Goal: Task Accomplishment & Management: Manage account settings

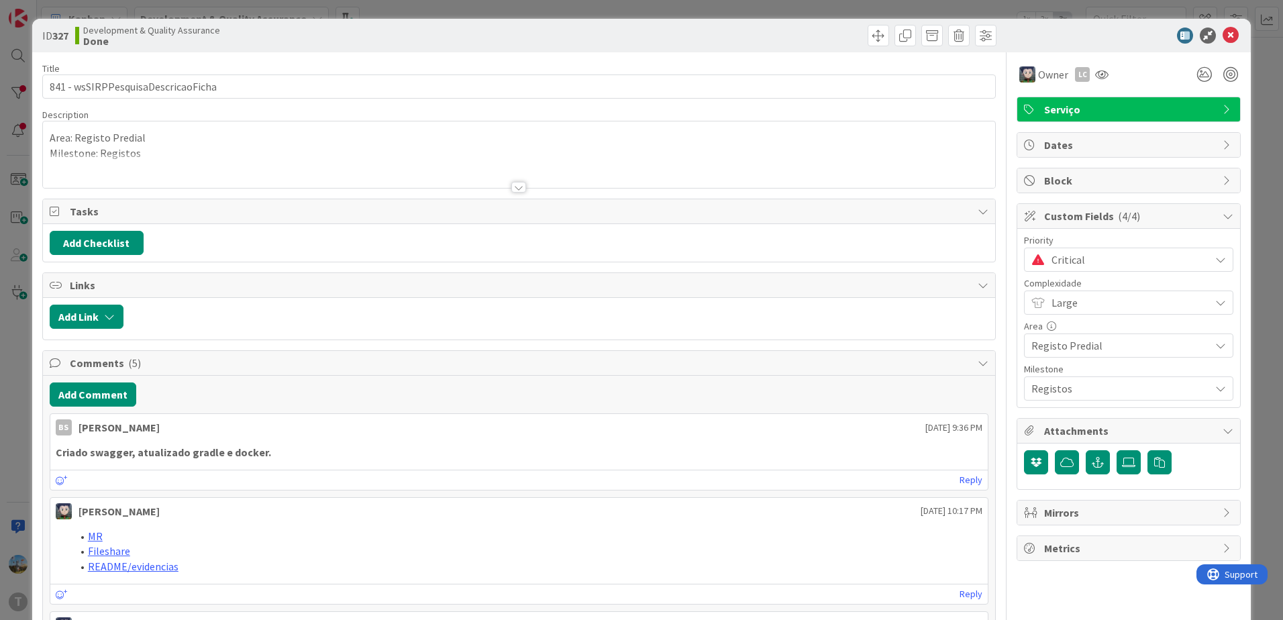
click at [1222, 27] on div "ID 327 Development & Quality Assurance Done" at bounding box center [641, 36] width 1219 height 34
click at [1223, 33] on icon at bounding box center [1231, 36] width 16 height 16
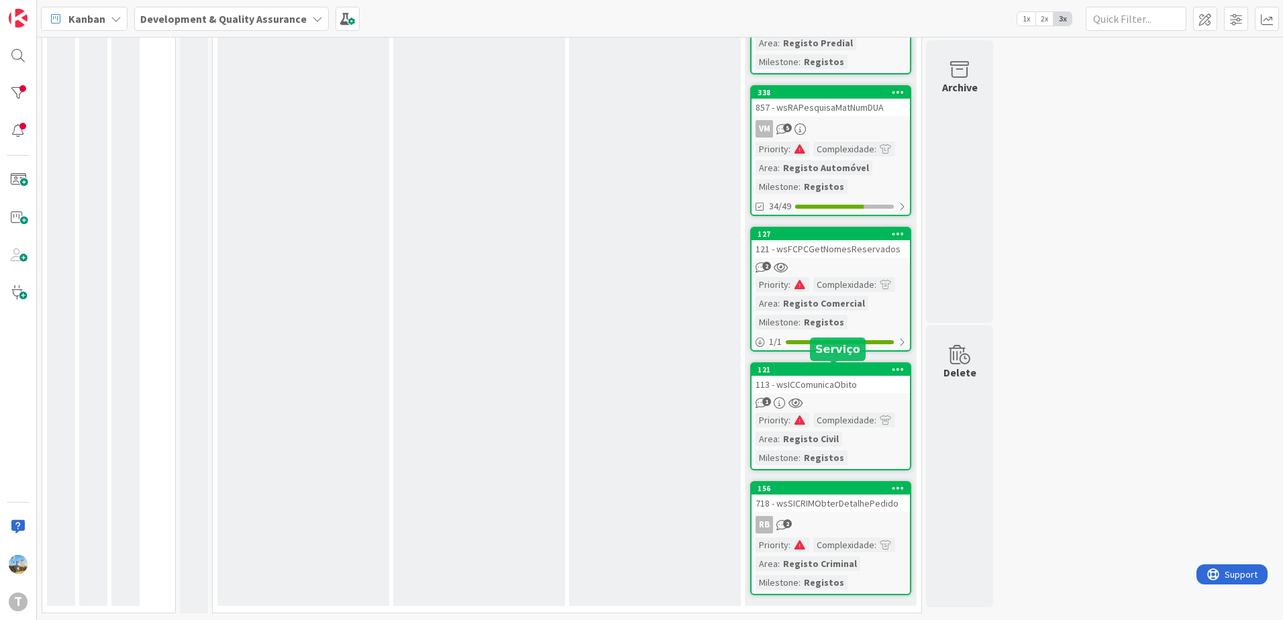
scroll to position [376, 0]
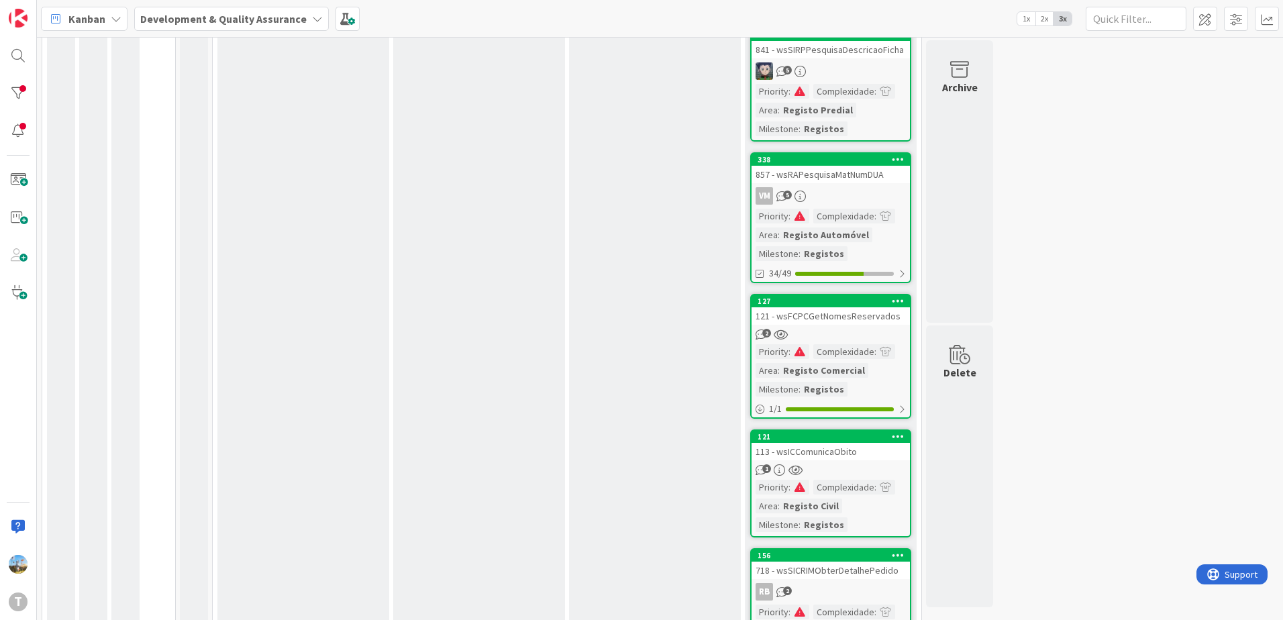
click at [850, 218] on div "Complexidade" at bounding box center [843, 216] width 61 height 15
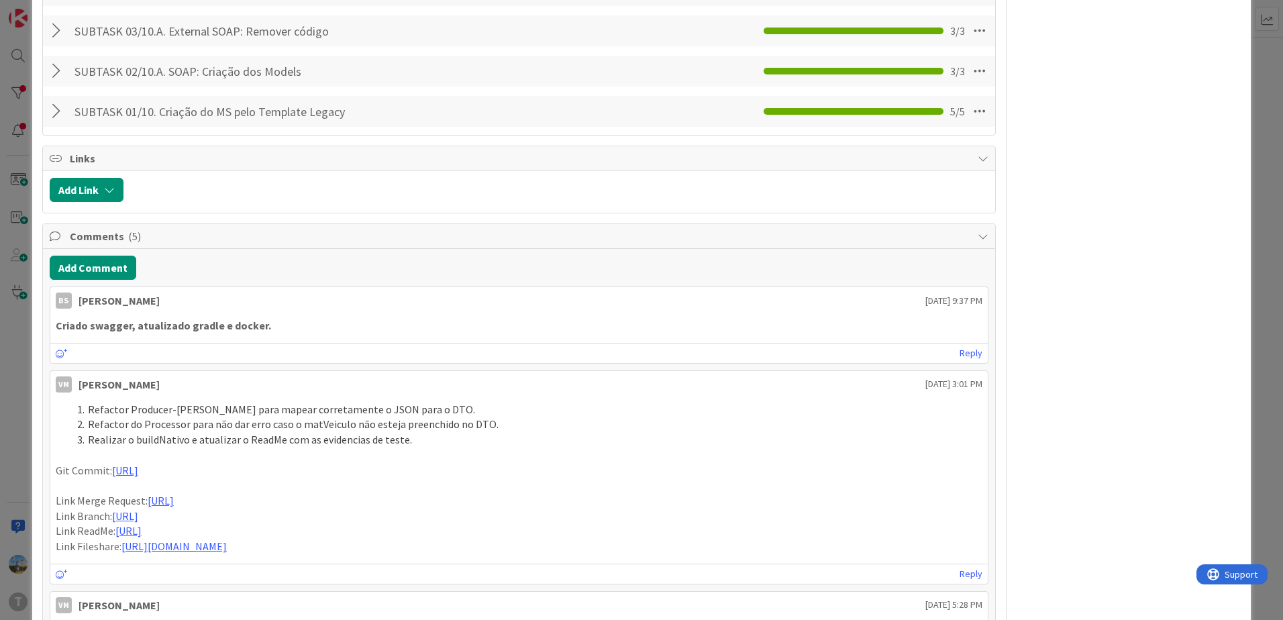
scroll to position [1007, 0]
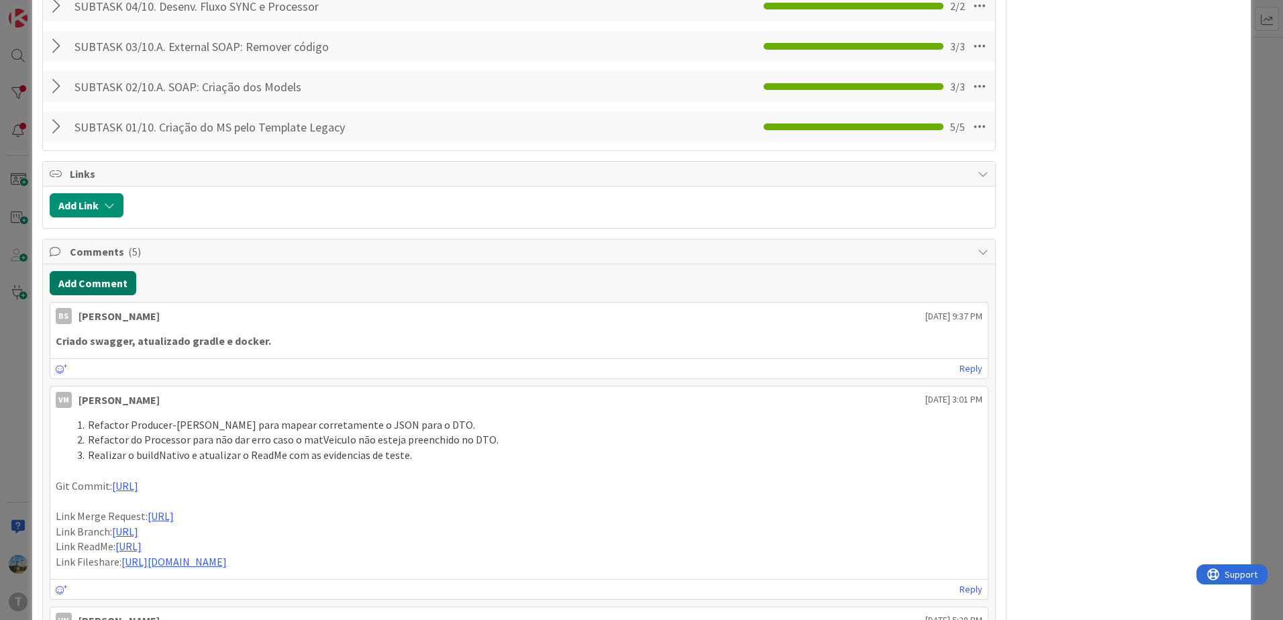
click at [117, 287] on button "Add Comment" at bounding box center [93, 283] width 87 height 24
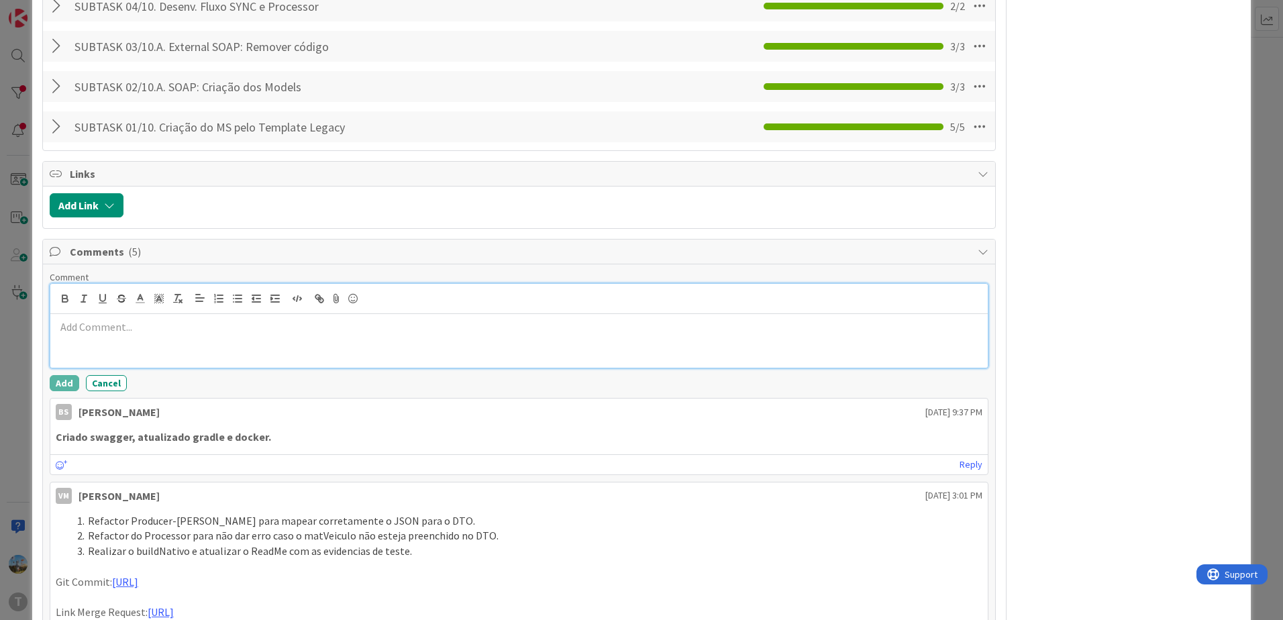
click at [304, 311] on div at bounding box center [519, 299] width 938 height 30
click at [303, 324] on p at bounding box center [519, 326] width 927 height 15
click at [62, 381] on button "Add" at bounding box center [65, 383] width 30 height 16
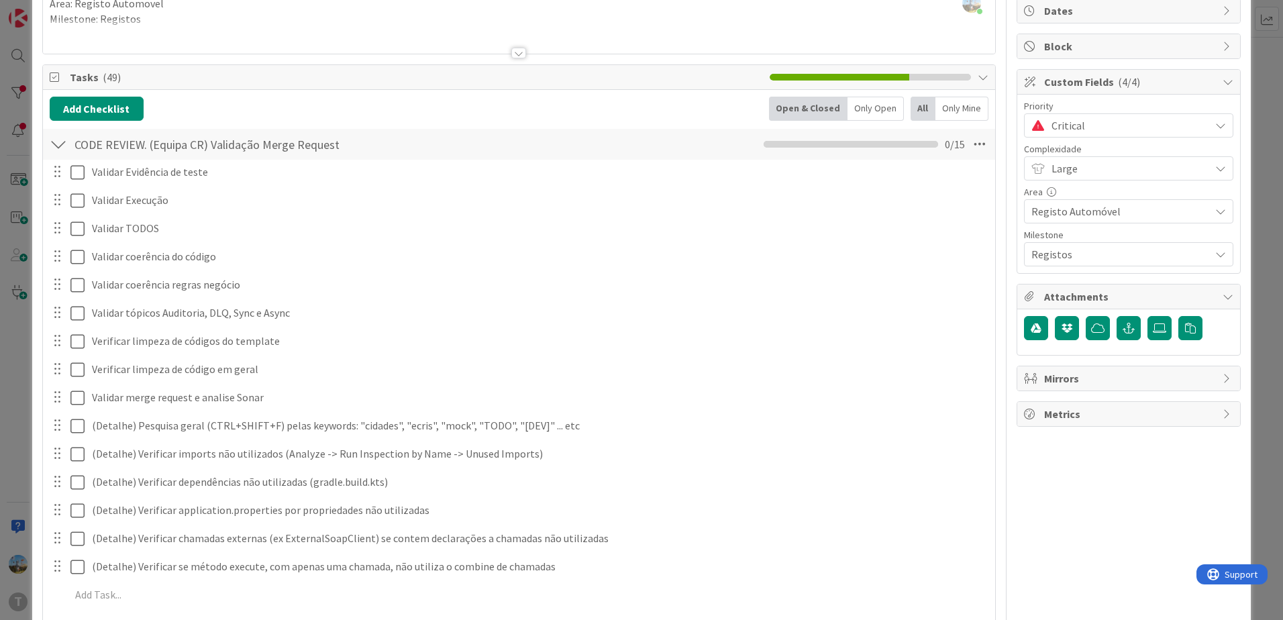
scroll to position [0, 0]
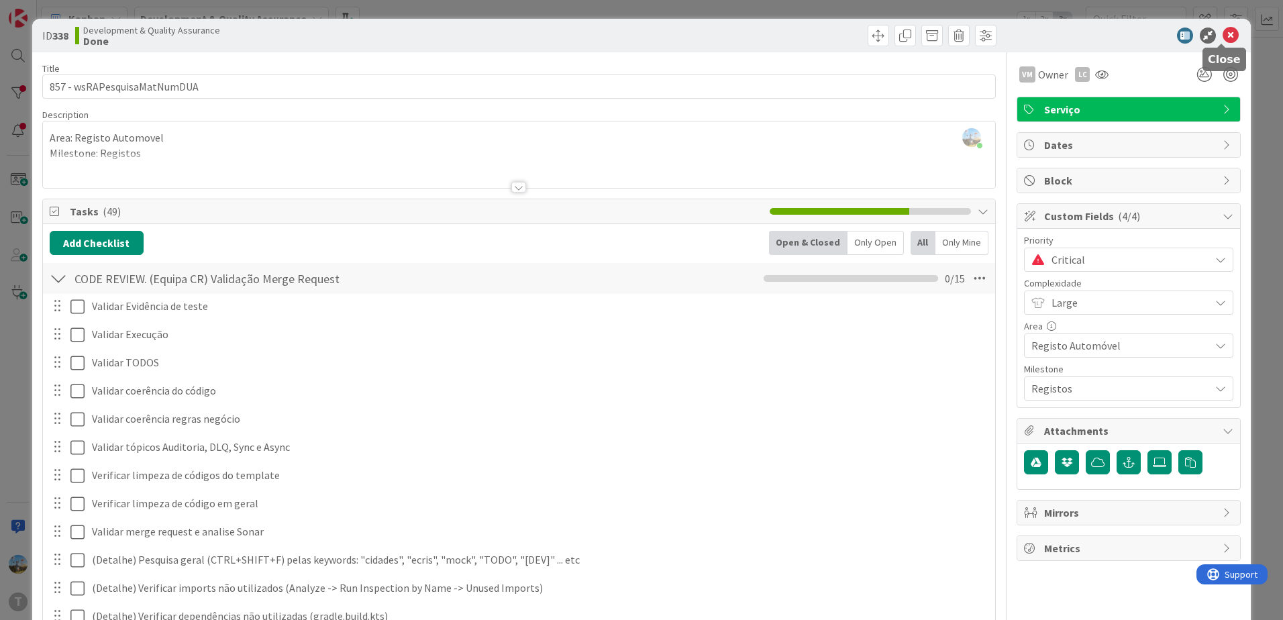
click at [1223, 36] on icon at bounding box center [1231, 36] width 16 height 16
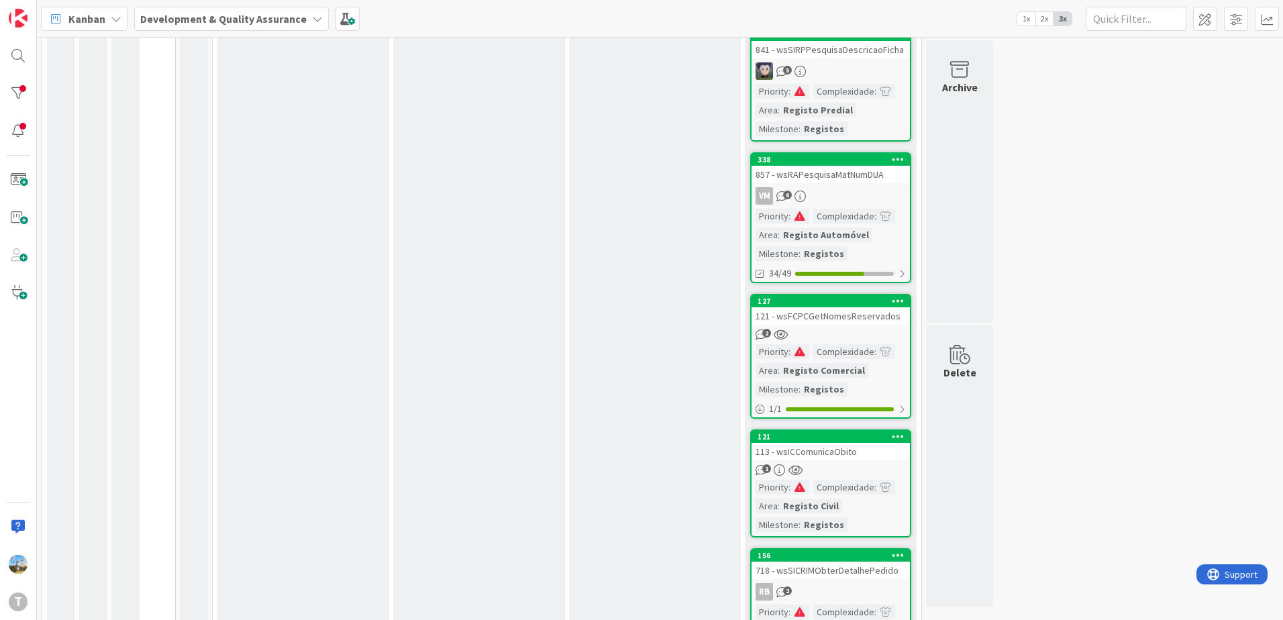
click at [842, 210] on div "Complexidade" at bounding box center [843, 216] width 61 height 15
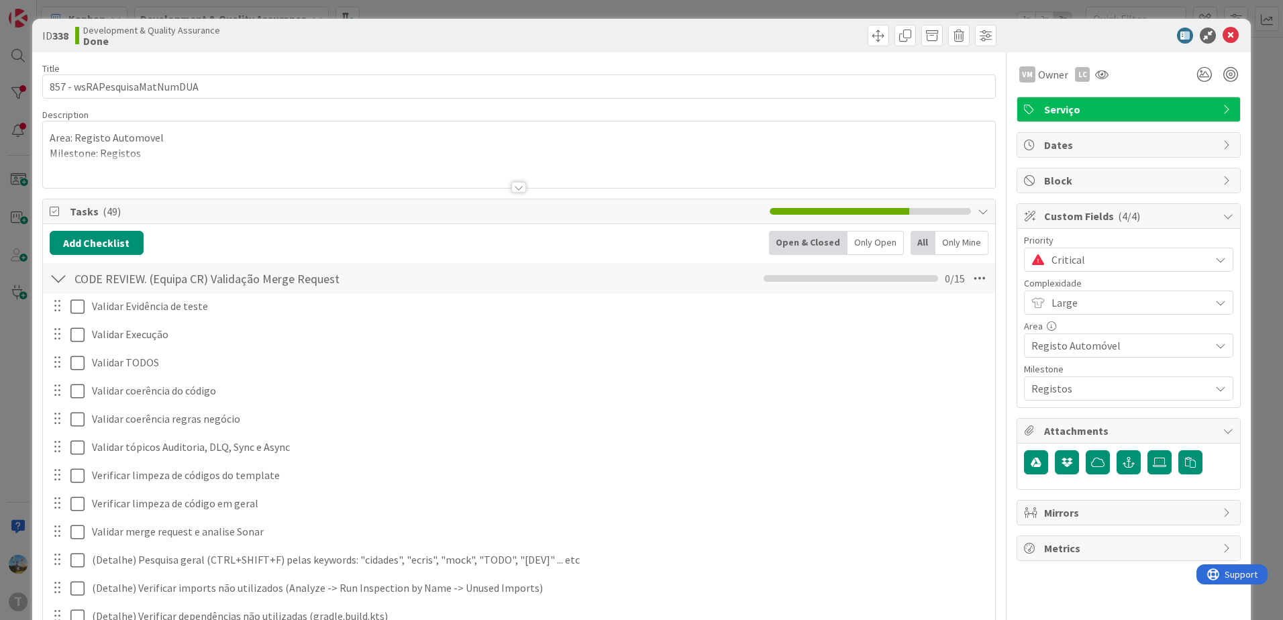
click at [1103, 256] on span "Critical" at bounding box center [1128, 259] width 152 height 19
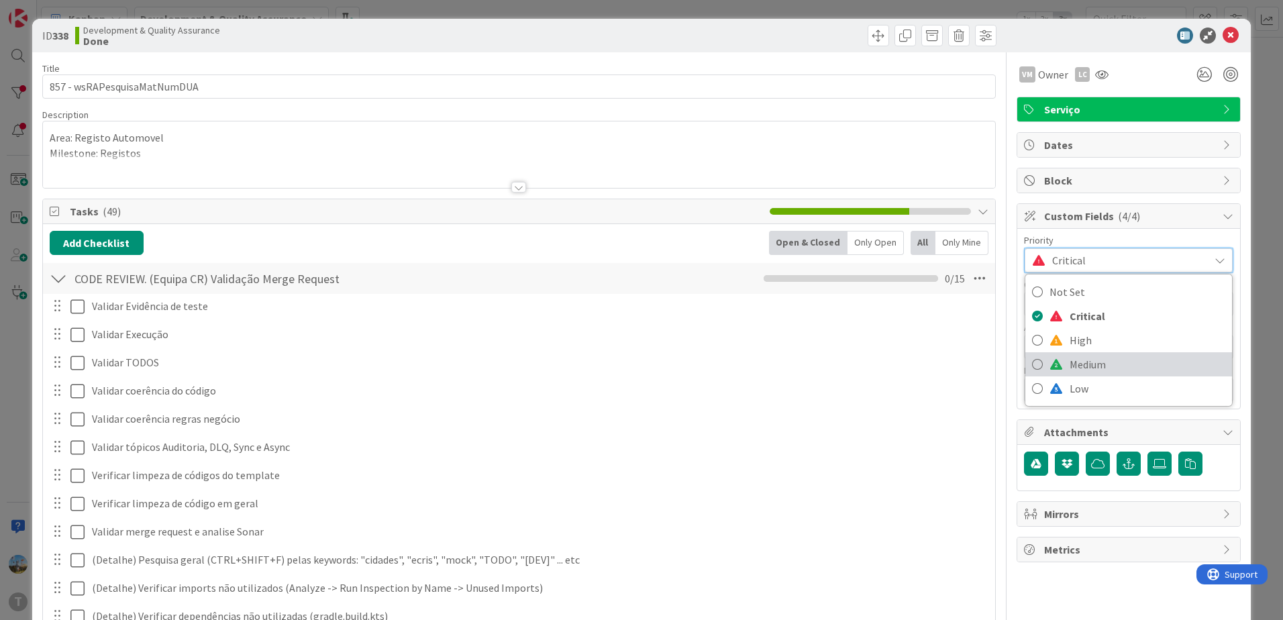
click at [1110, 364] on span "Medium" at bounding box center [1148, 364] width 156 height 20
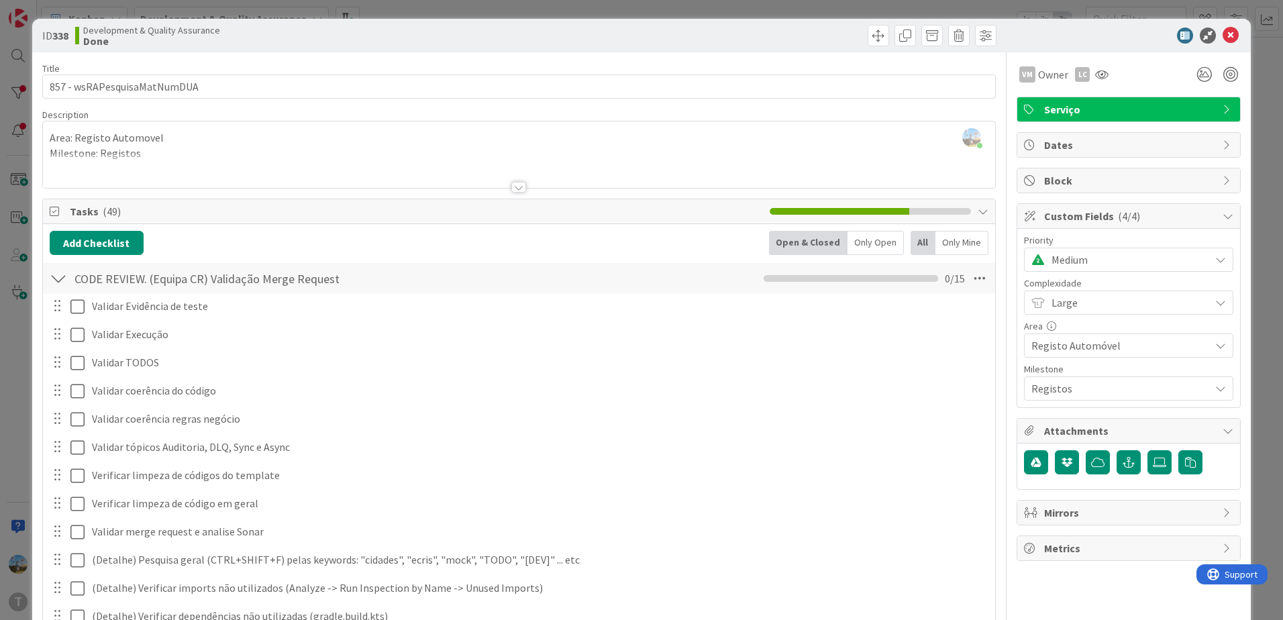
scroll to position [301, 0]
click at [1225, 30] on icon at bounding box center [1231, 36] width 16 height 16
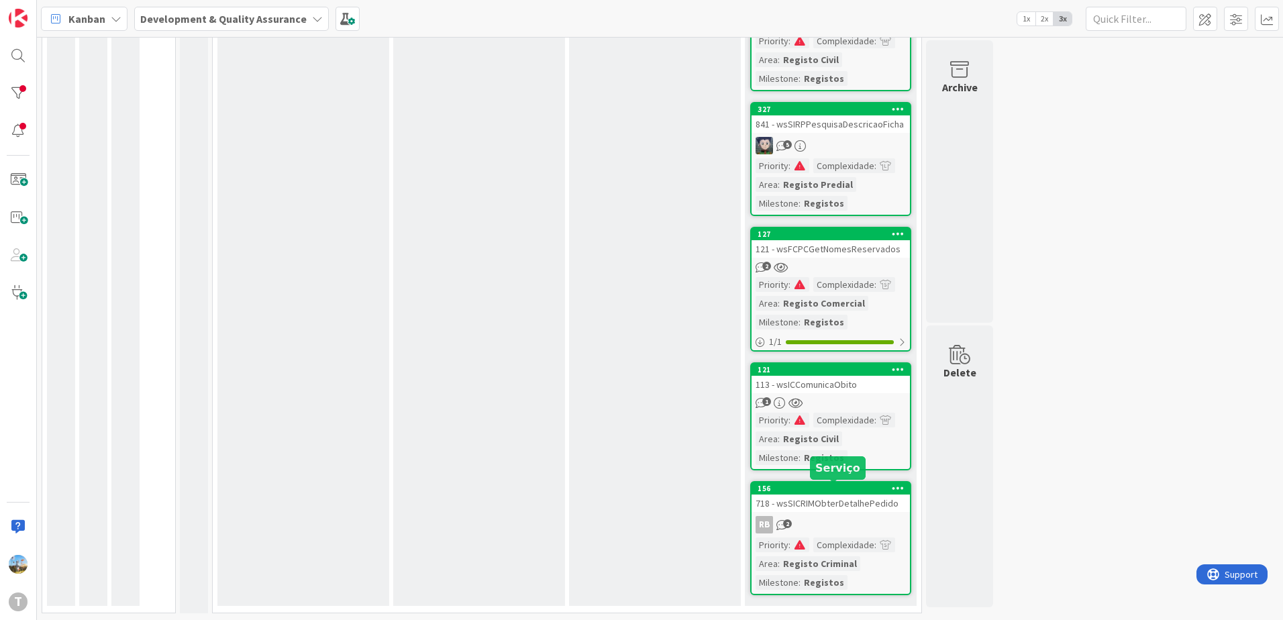
click at [836, 524] on div "RB 2" at bounding box center [831, 524] width 158 height 17
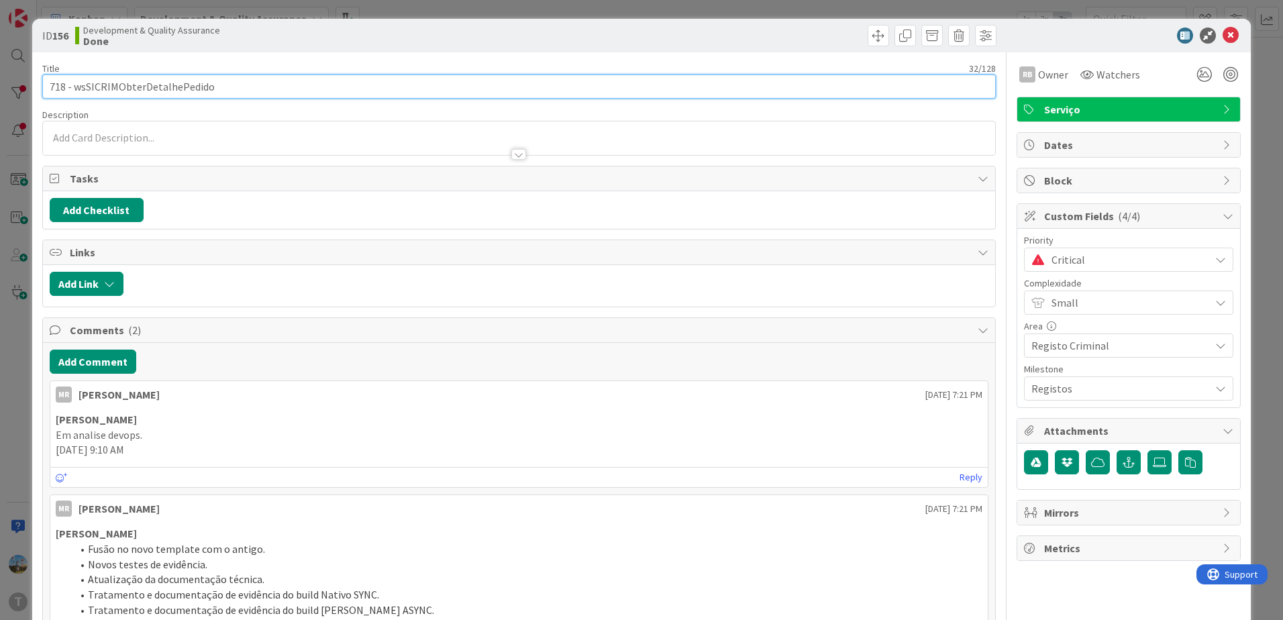
drag, startPoint x: 238, startPoint y: 84, endPoint x: 76, endPoint y: 79, distance: 161.8
click at [76, 79] on input "718 - wsSICRIMObterDetalhePedido" at bounding box center [519, 87] width 954 height 24
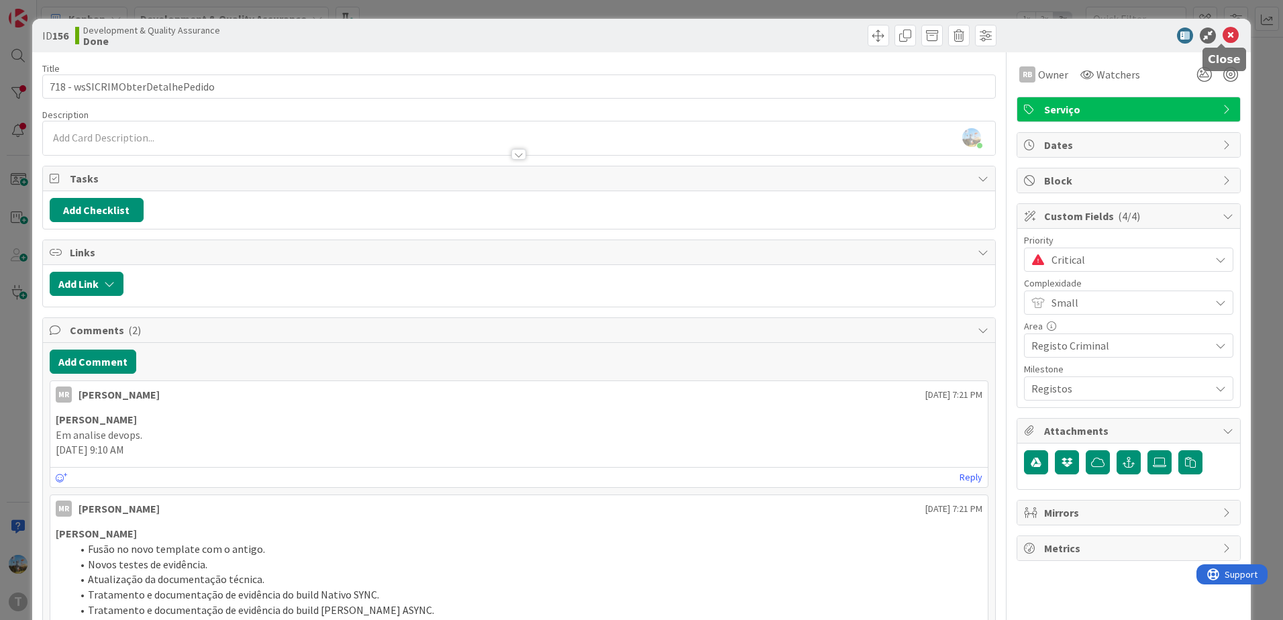
click at [1223, 31] on icon at bounding box center [1231, 36] width 16 height 16
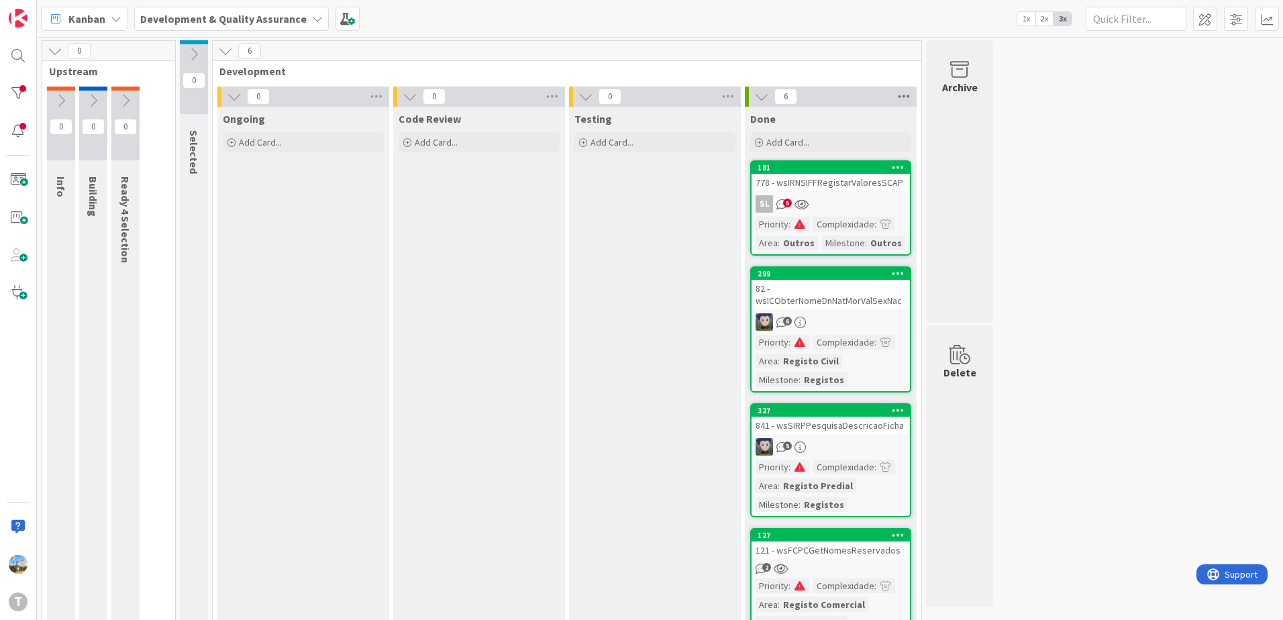
click at [909, 99] on icon at bounding box center [903, 97] width 17 height 20
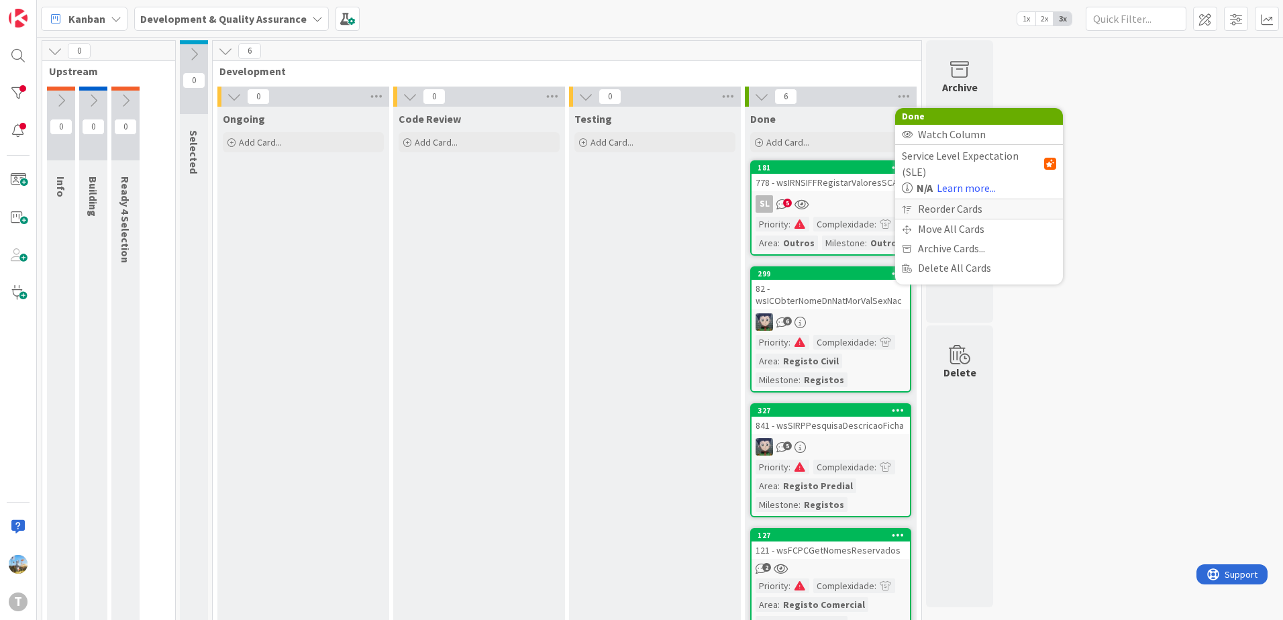
click at [972, 199] on div "Reorder Cards" at bounding box center [979, 208] width 168 height 19
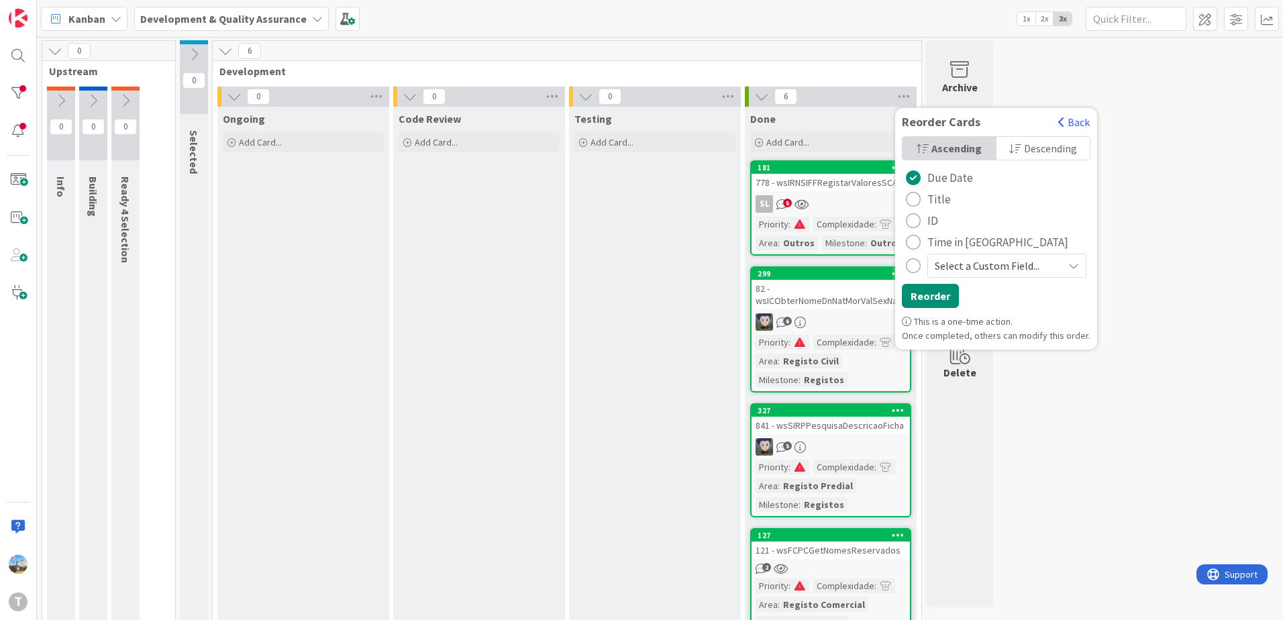
click at [958, 239] on span "Time in [GEOGRAPHIC_DATA]" at bounding box center [998, 242] width 141 height 20
click at [932, 295] on button "Reorder" at bounding box center [930, 296] width 57 height 24
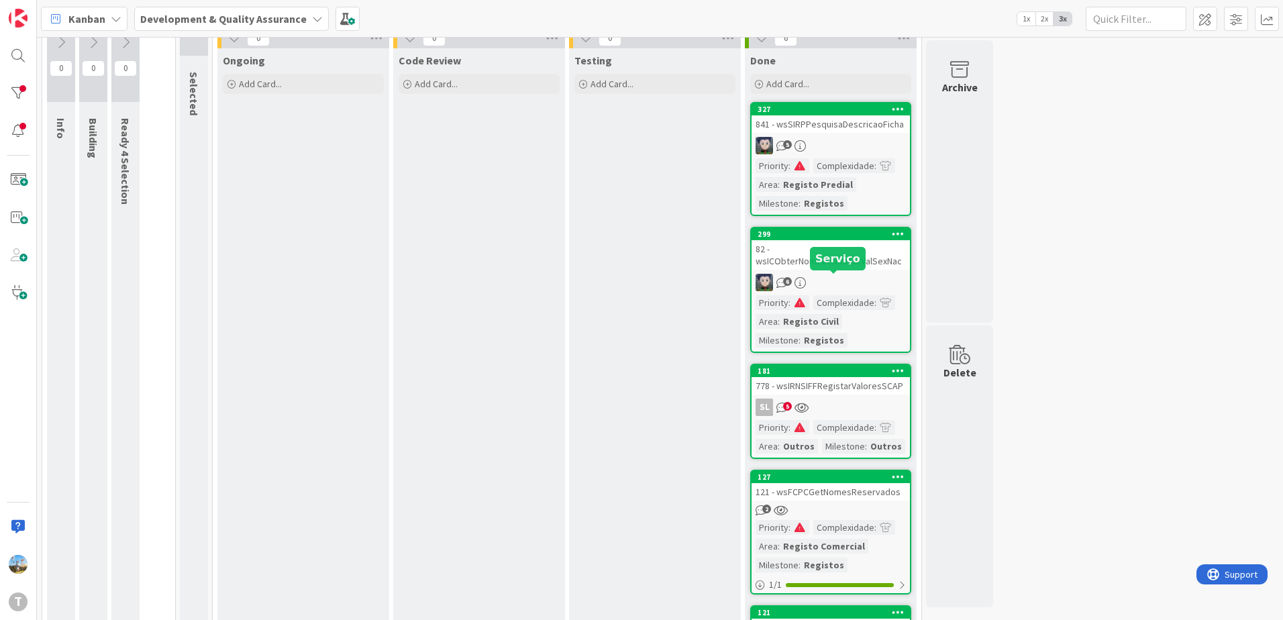
scroll to position [301, 0]
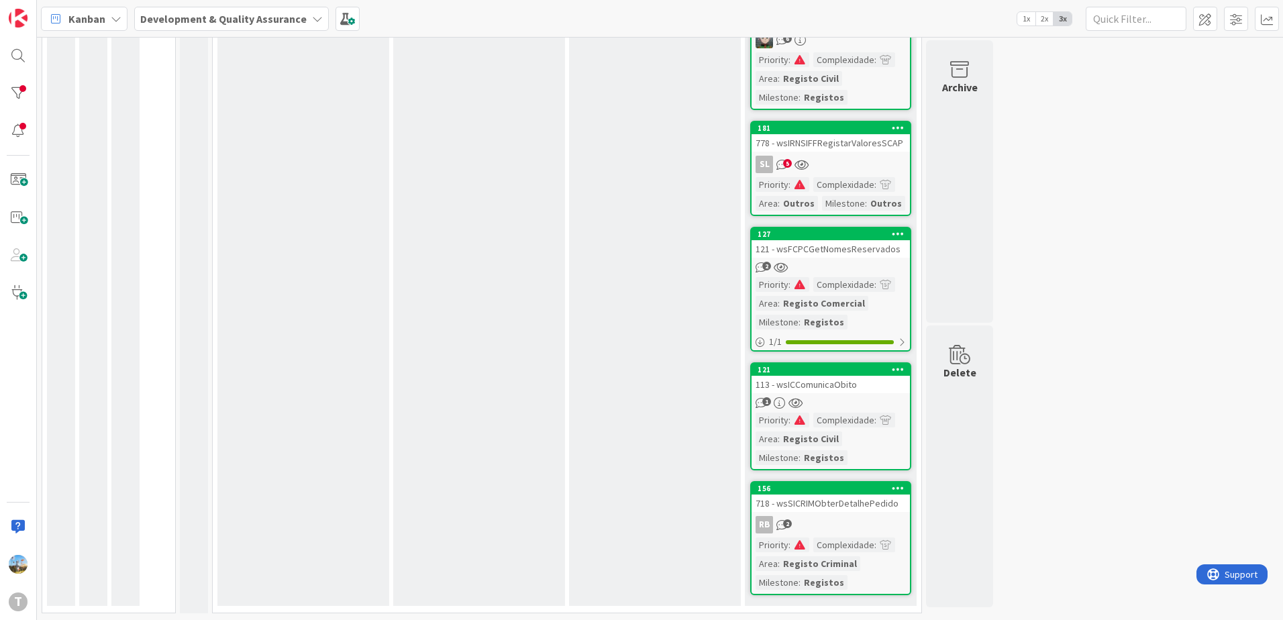
click at [843, 518] on div "RB 2" at bounding box center [831, 524] width 158 height 17
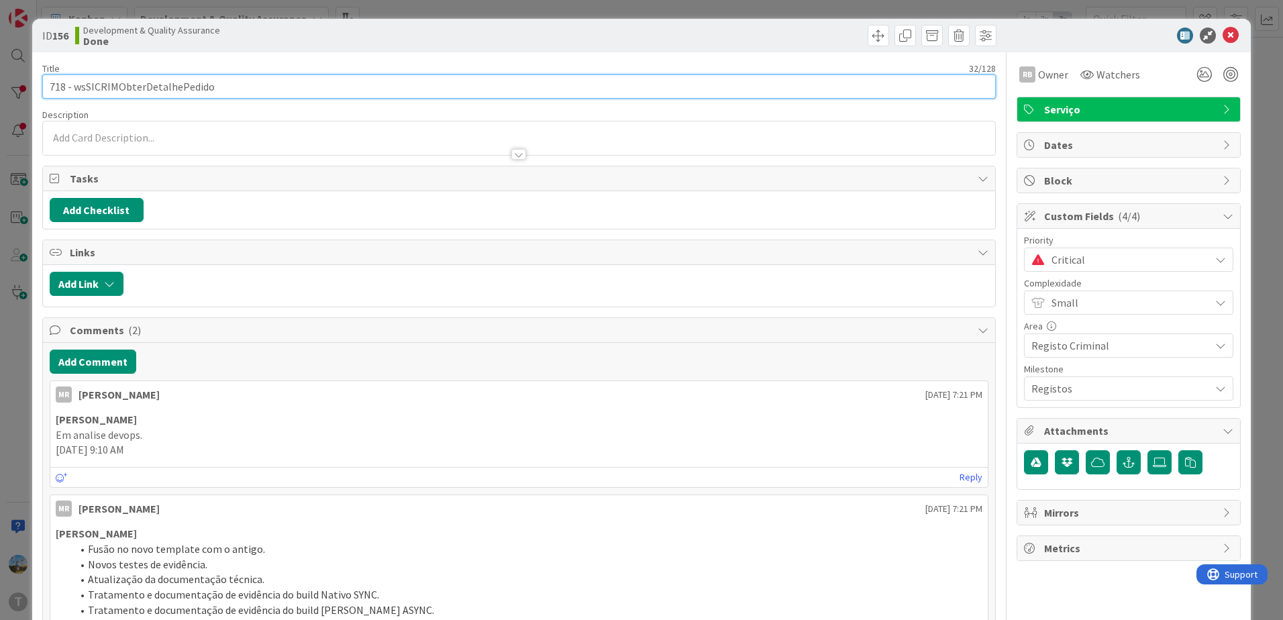
drag, startPoint x: 130, startPoint y: 86, endPoint x: 75, endPoint y: 89, distance: 55.1
click at [75, 89] on input "718 - wsSICRIMObterDetalhePedido" at bounding box center [519, 87] width 954 height 24
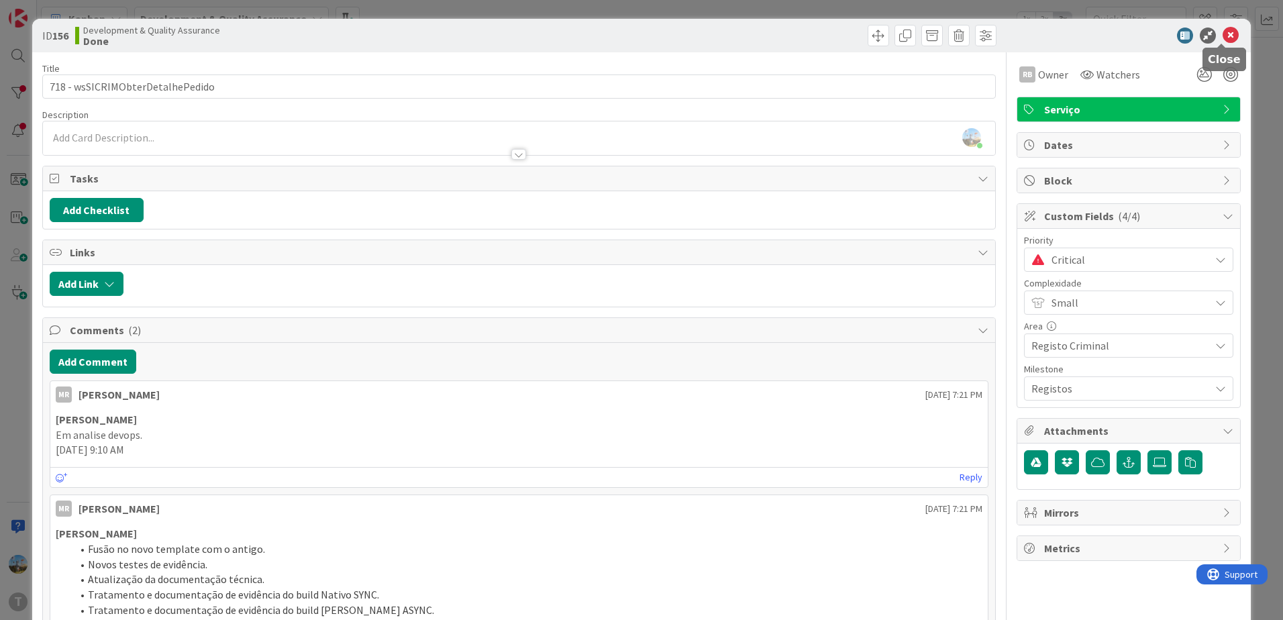
click at [1223, 34] on icon at bounding box center [1231, 36] width 16 height 16
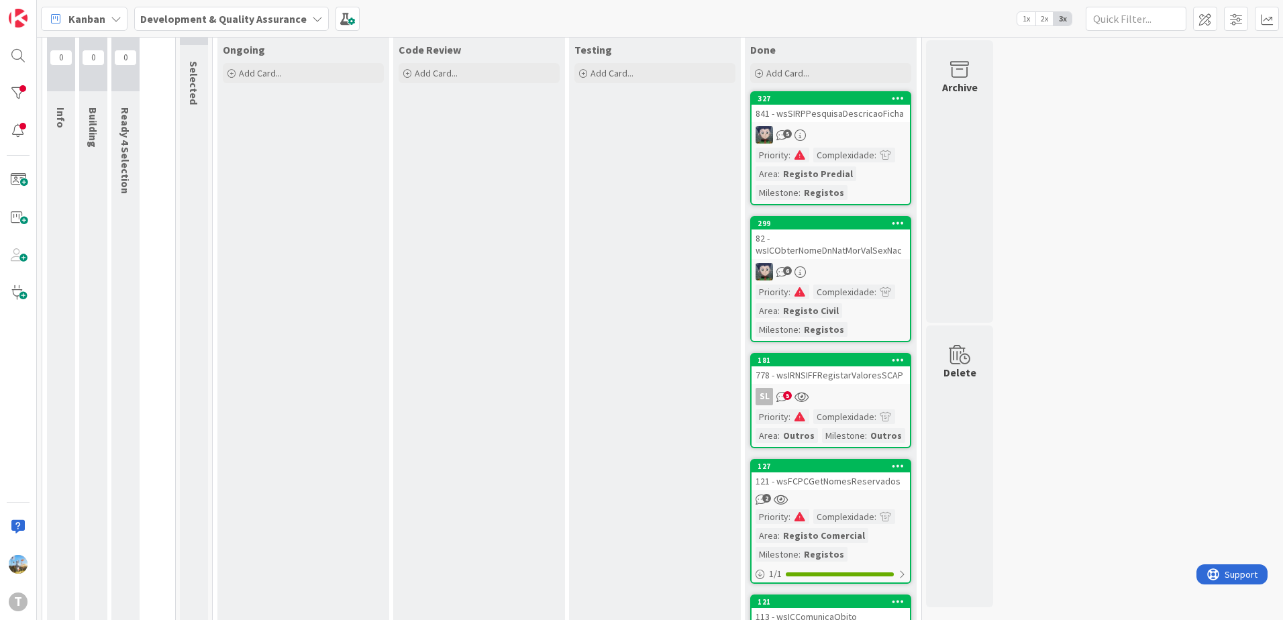
scroll to position [301, 0]
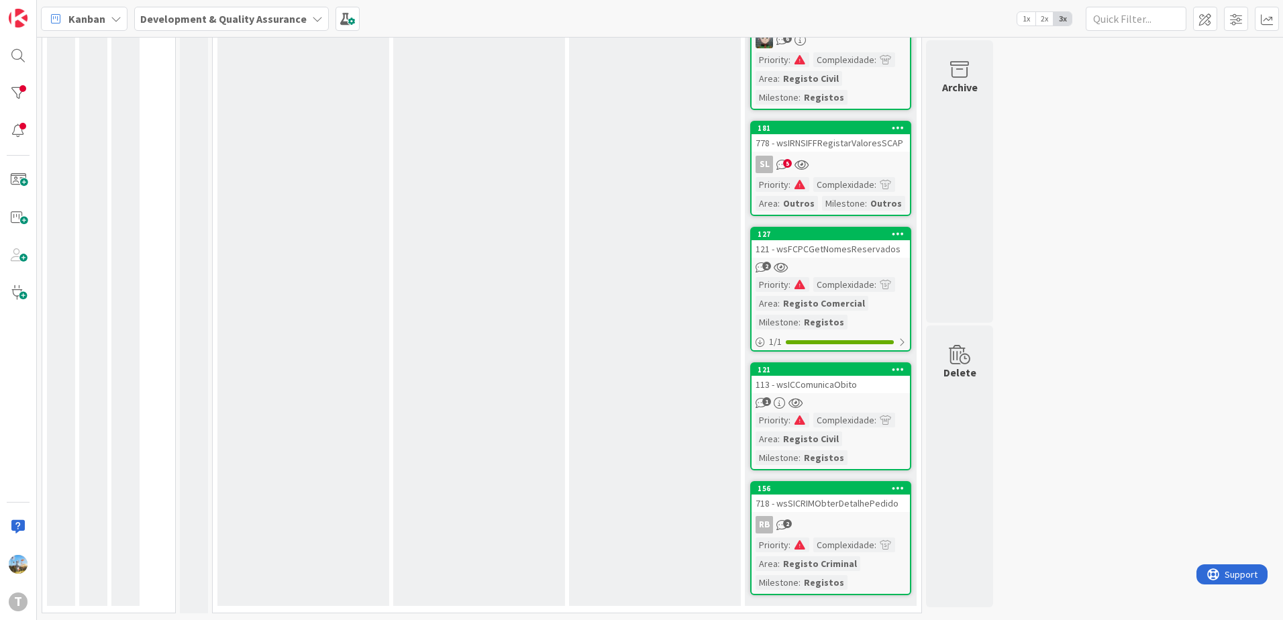
click at [834, 458] on div "Registos" at bounding box center [824, 457] width 47 height 15
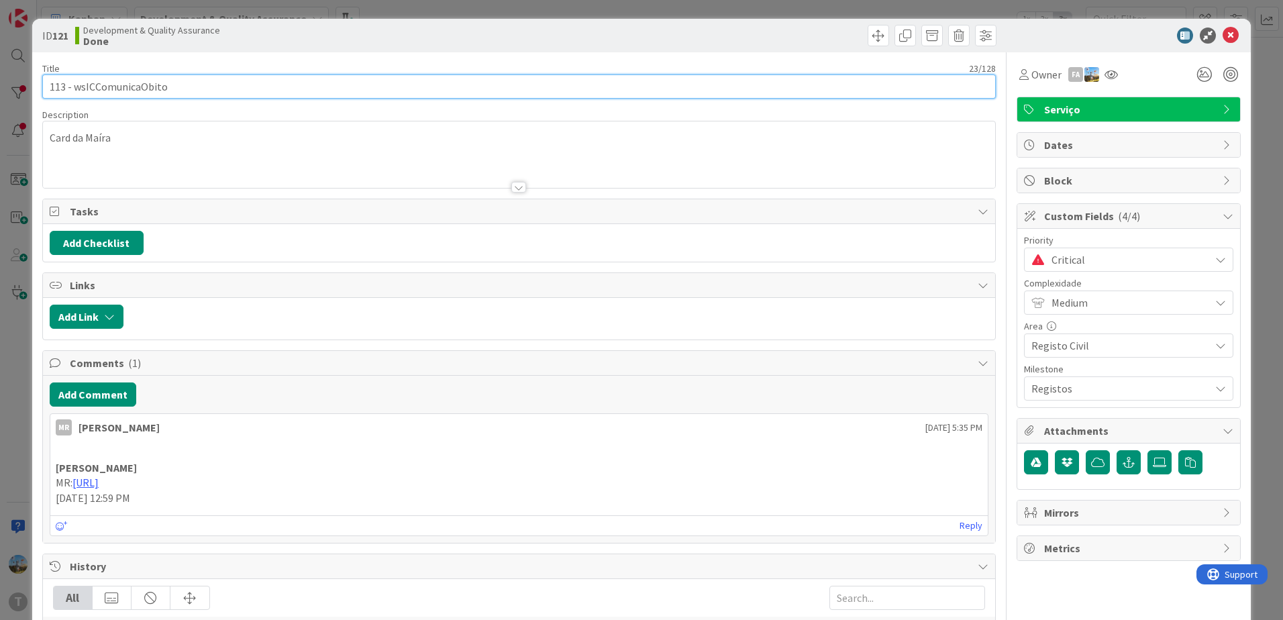
drag, startPoint x: 186, startPoint y: 83, endPoint x: 75, endPoint y: 85, distance: 111.4
click at [75, 85] on input "113 - wsICComunicaObito" at bounding box center [519, 87] width 954 height 24
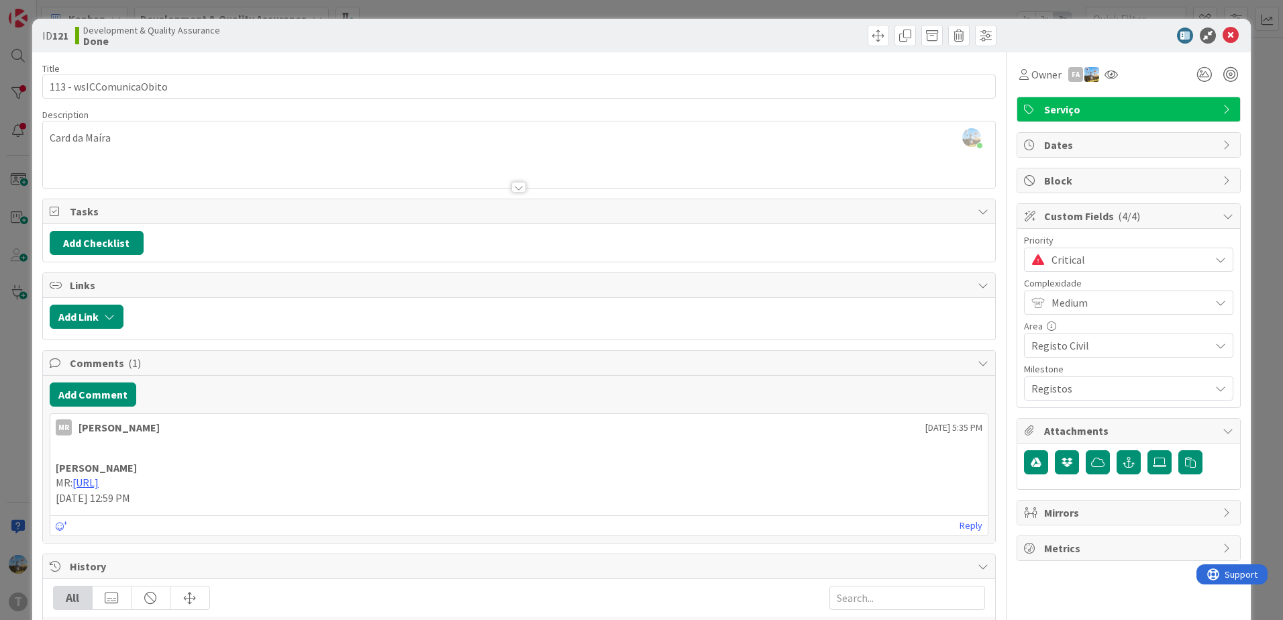
click at [11, 383] on div "ID 121 Development & Quality Assurance Done Title 23 / 128 113 - wsICComunicaOb…" at bounding box center [641, 310] width 1283 height 620
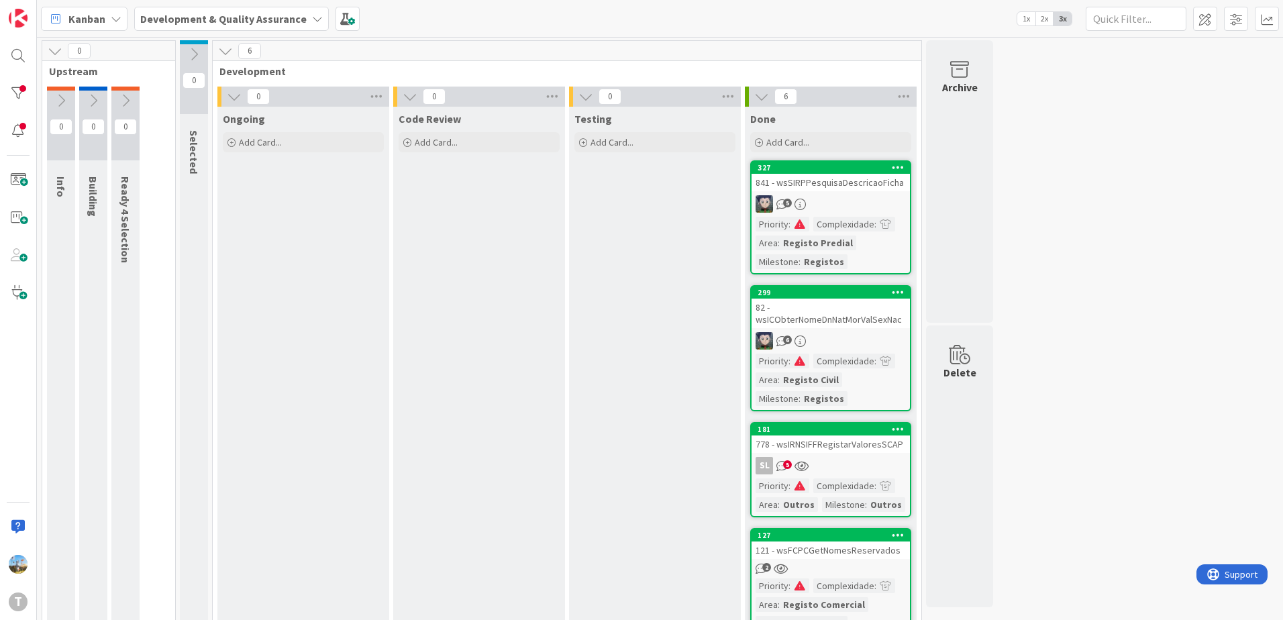
click at [841, 180] on div "841 - wsSIRPPesquisaDescricaoFicha" at bounding box center [831, 182] width 158 height 17
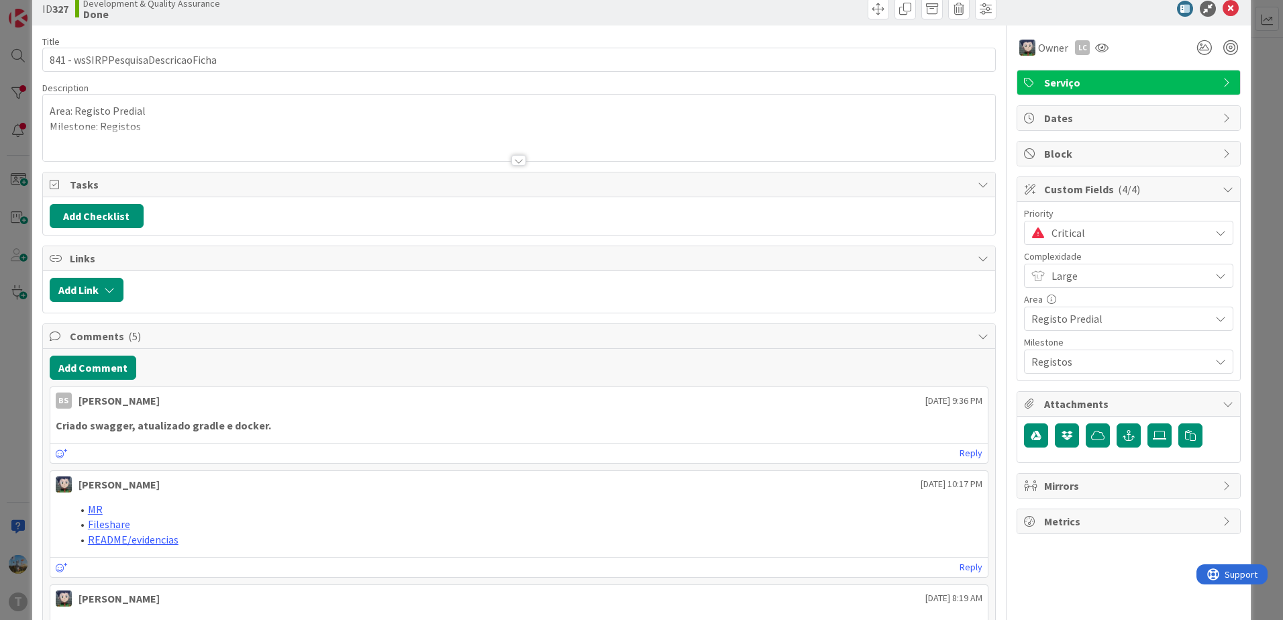
scroll to position [134, 0]
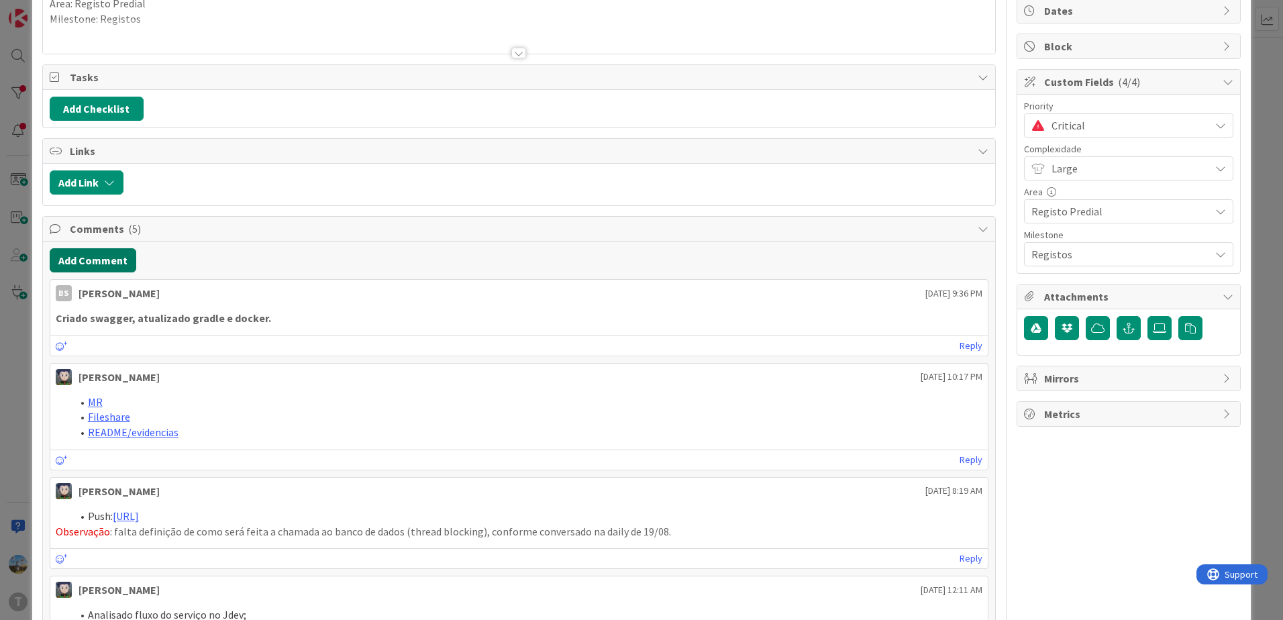
click at [104, 261] on button "Add Comment" at bounding box center [93, 260] width 87 height 24
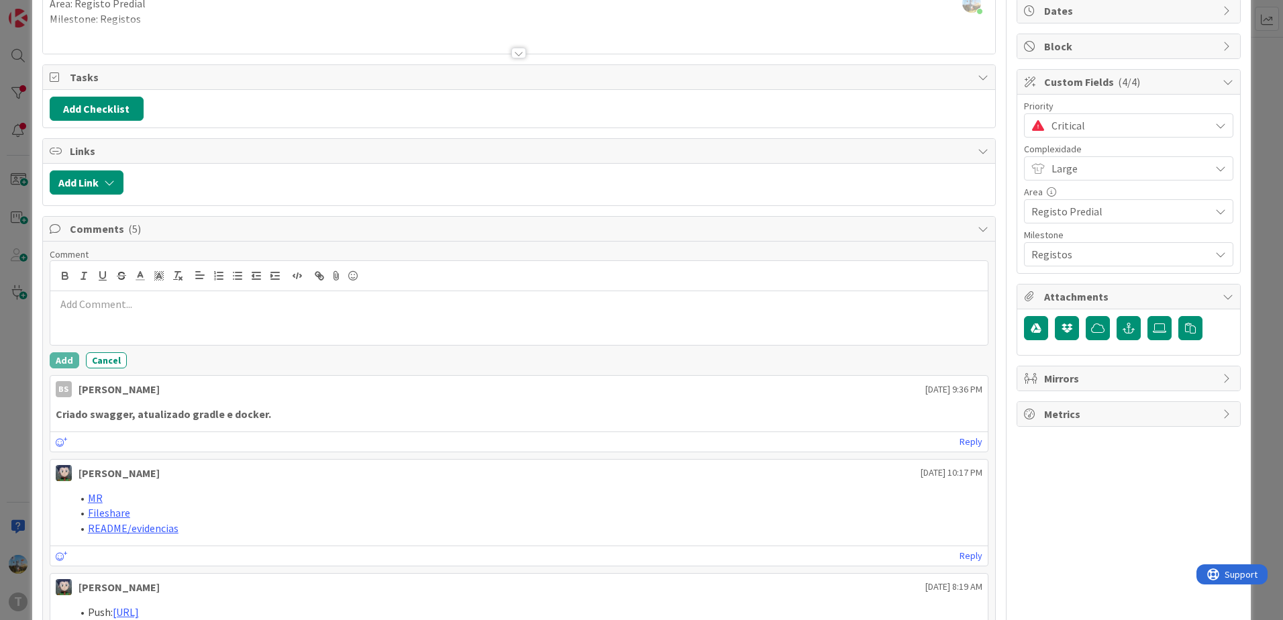
click at [155, 305] on p at bounding box center [519, 304] width 927 height 15
click at [70, 356] on button "Add" at bounding box center [65, 360] width 30 height 16
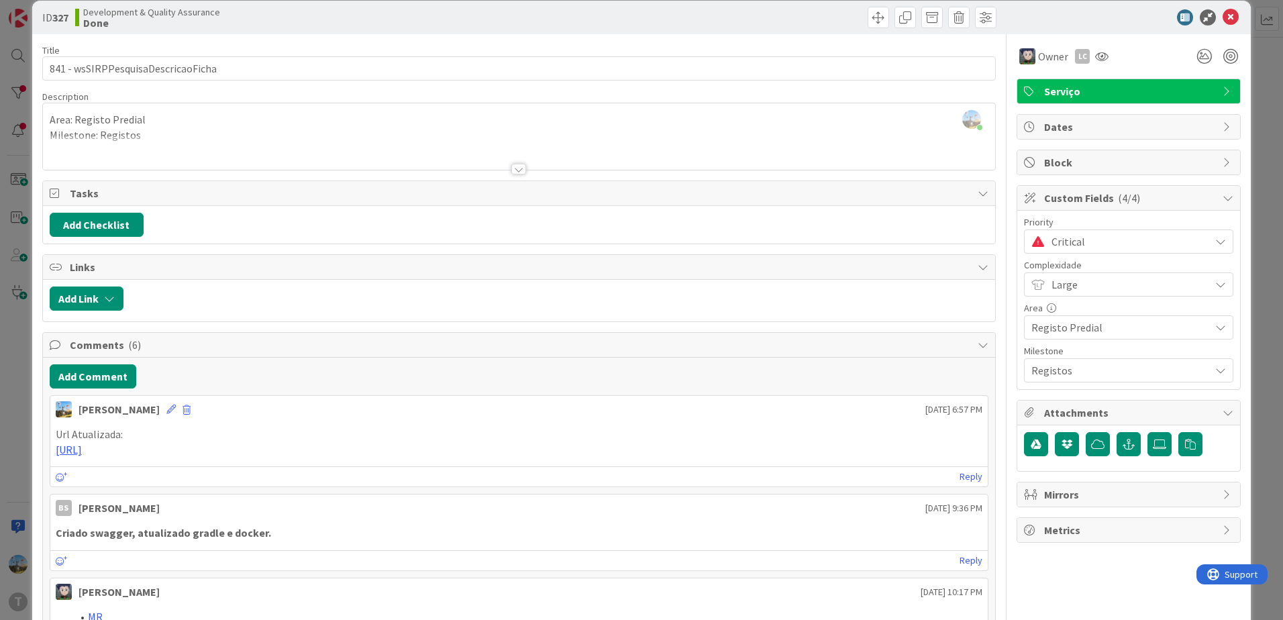
scroll to position [0, 0]
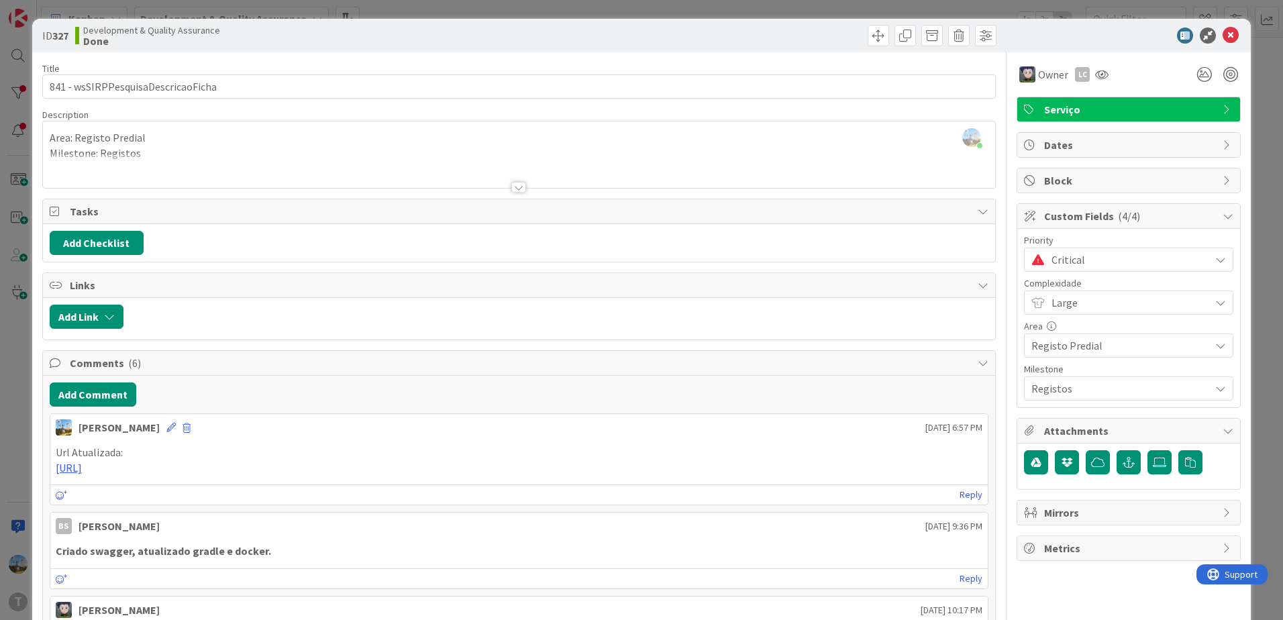
click at [1072, 254] on span "Critical" at bounding box center [1128, 259] width 152 height 19
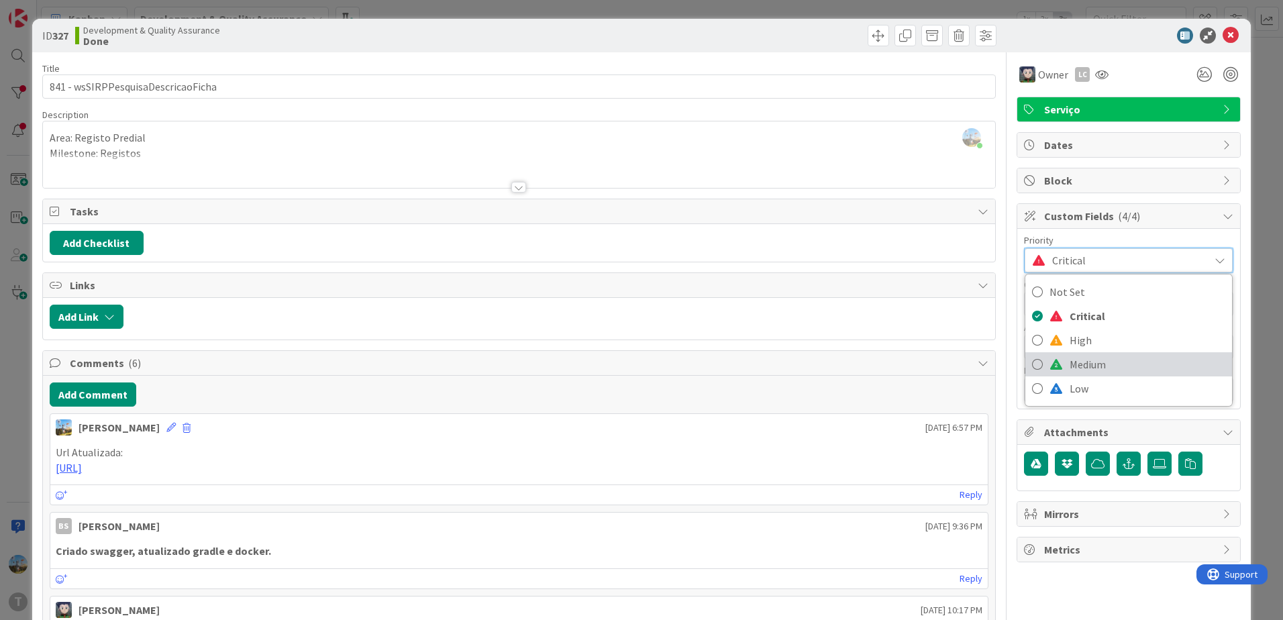
click at [1103, 365] on span "Medium" at bounding box center [1148, 364] width 156 height 20
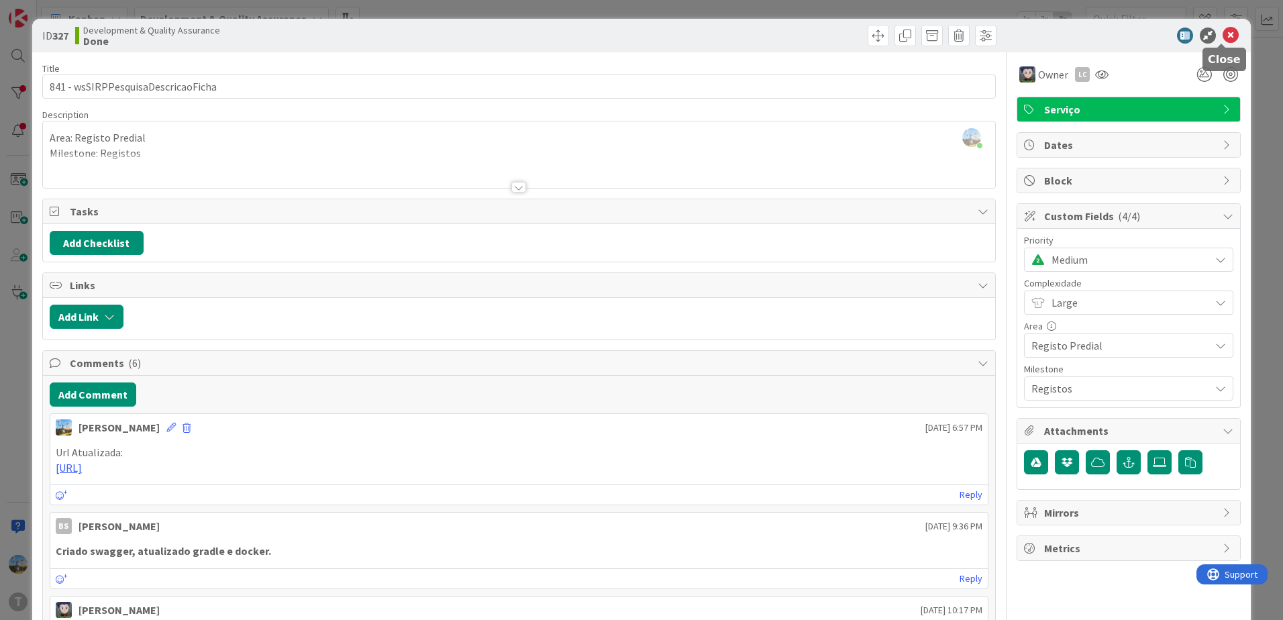
click at [1223, 36] on icon at bounding box center [1231, 36] width 16 height 16
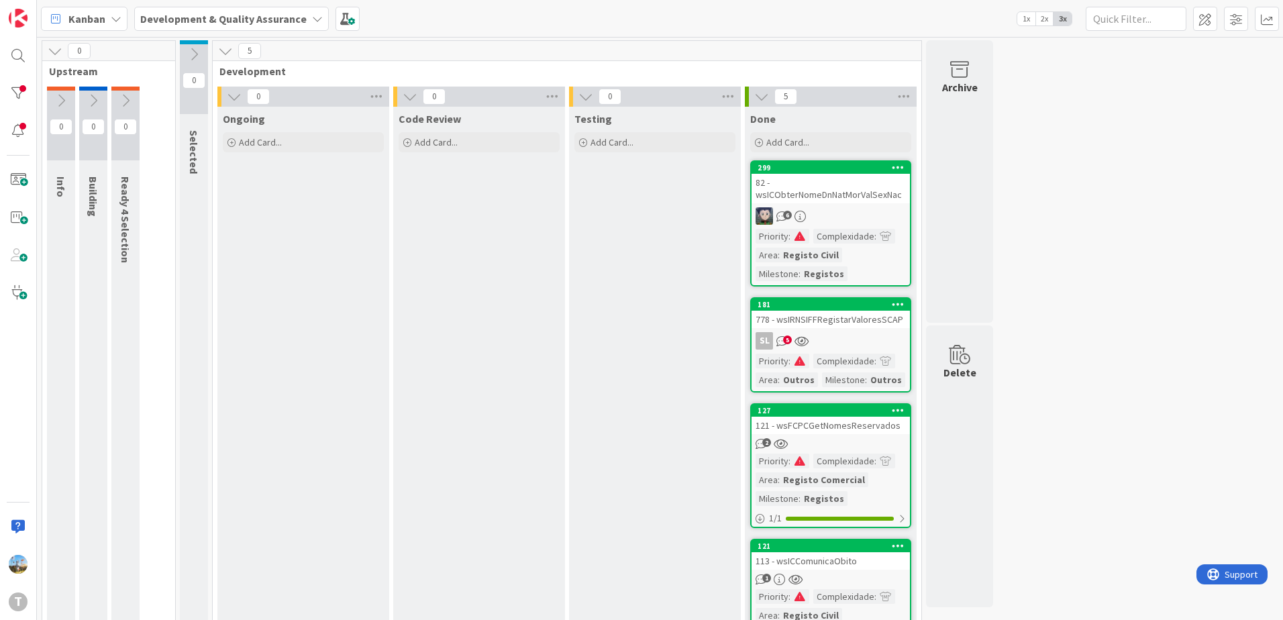
click at [801, 464] on span at bounding box center [800, 460] width 12 height 9
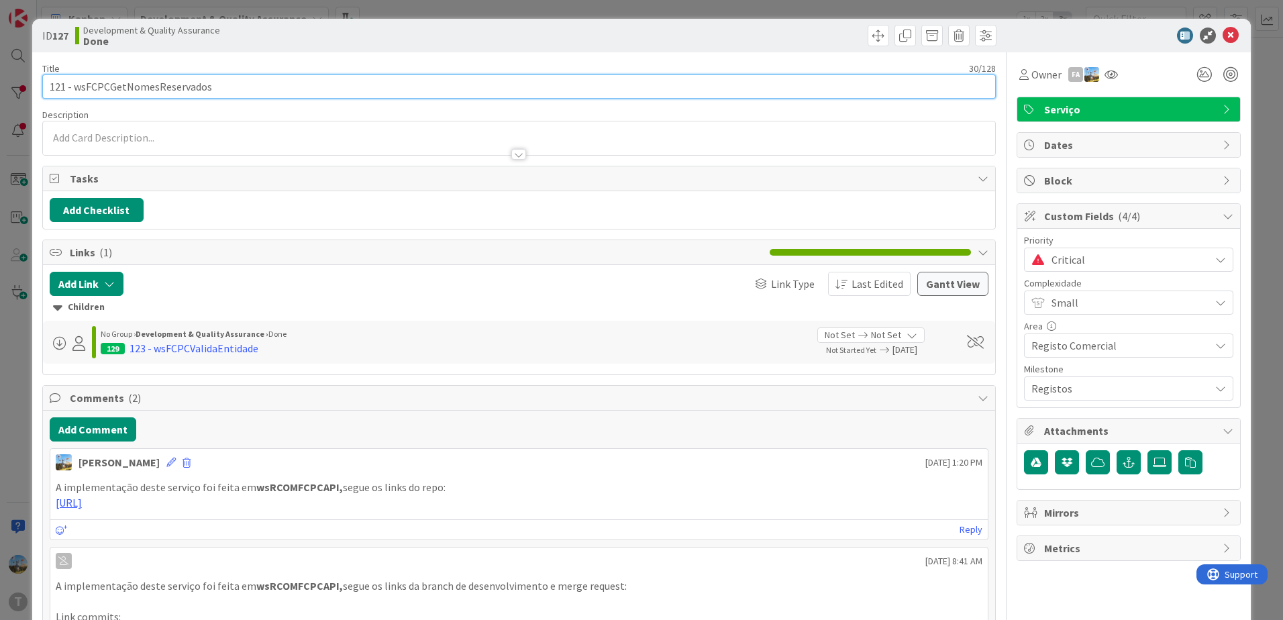
drag, startPoint x: 232, startPoint y: 91, endPoint x: 76, endPoint y: 88, distance: 155.8
click at [76, 88] on input "121 - wsFCPCGetNomesReservados" at bounding box center [519, 87] width 954 height 24
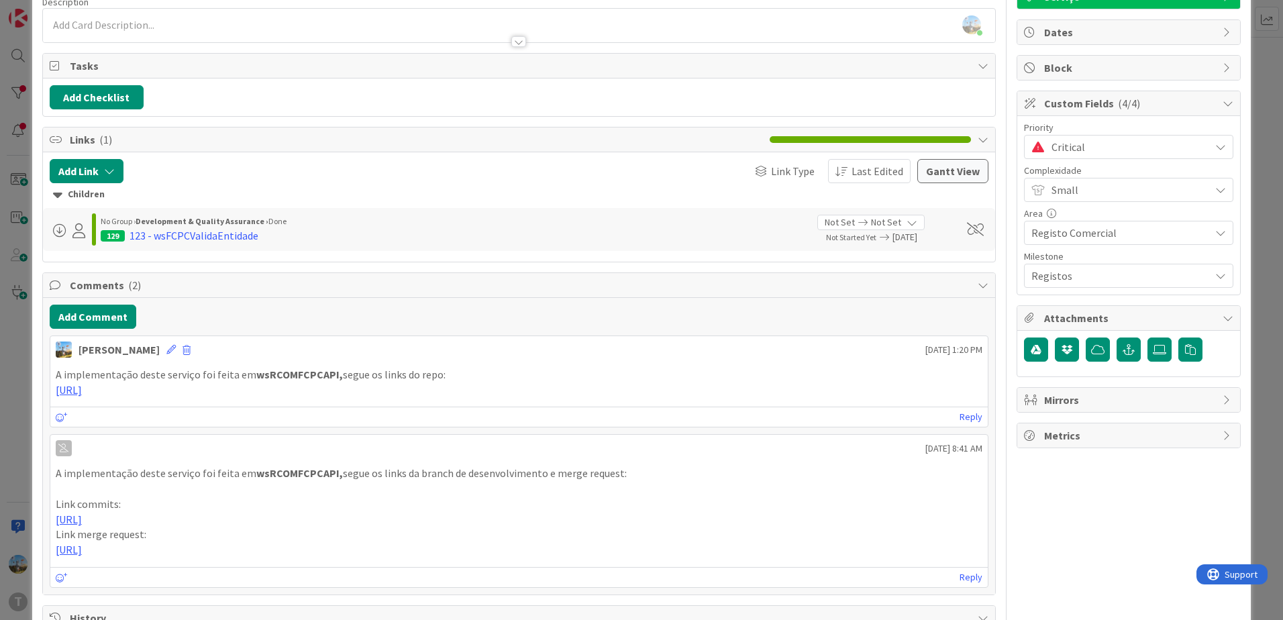
scroll to position [134, 0]
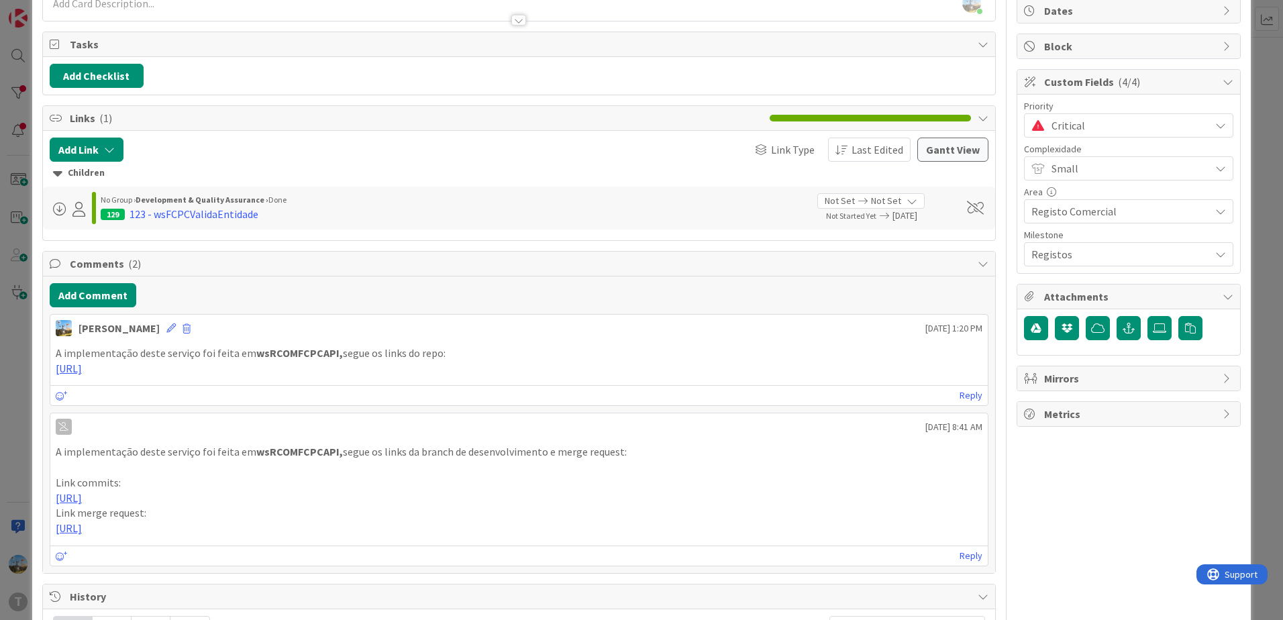
click at [411, 369] on p "[URL]" at bounding box center [519, 368] width 927 height 15
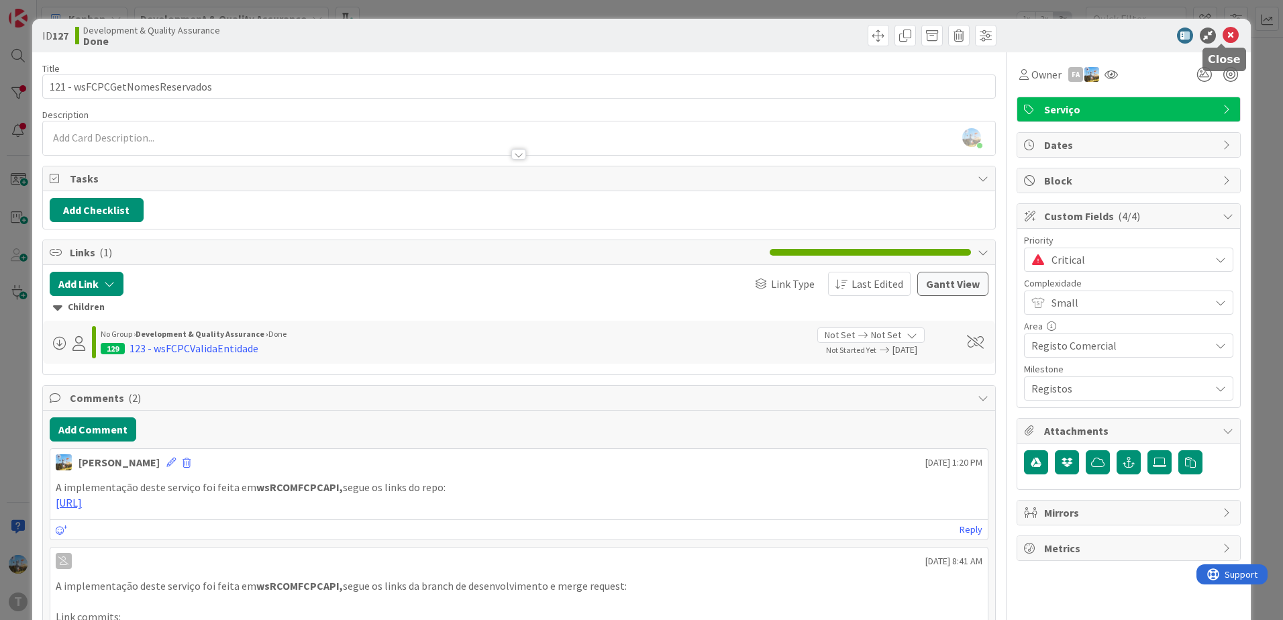
click at [1223, 33] on icon at bounding box center [1231, 36] width 16 height 16
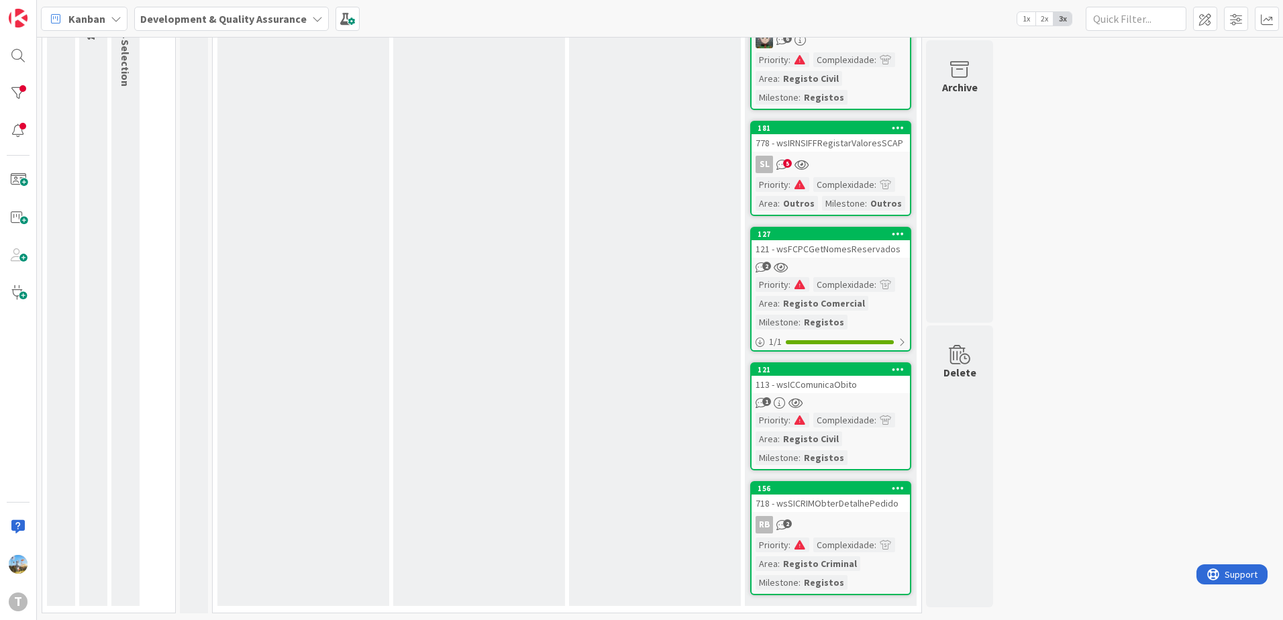
click at [865, 547] on div "Complexidade" at bounding box center [843, 545] width 61 height 15
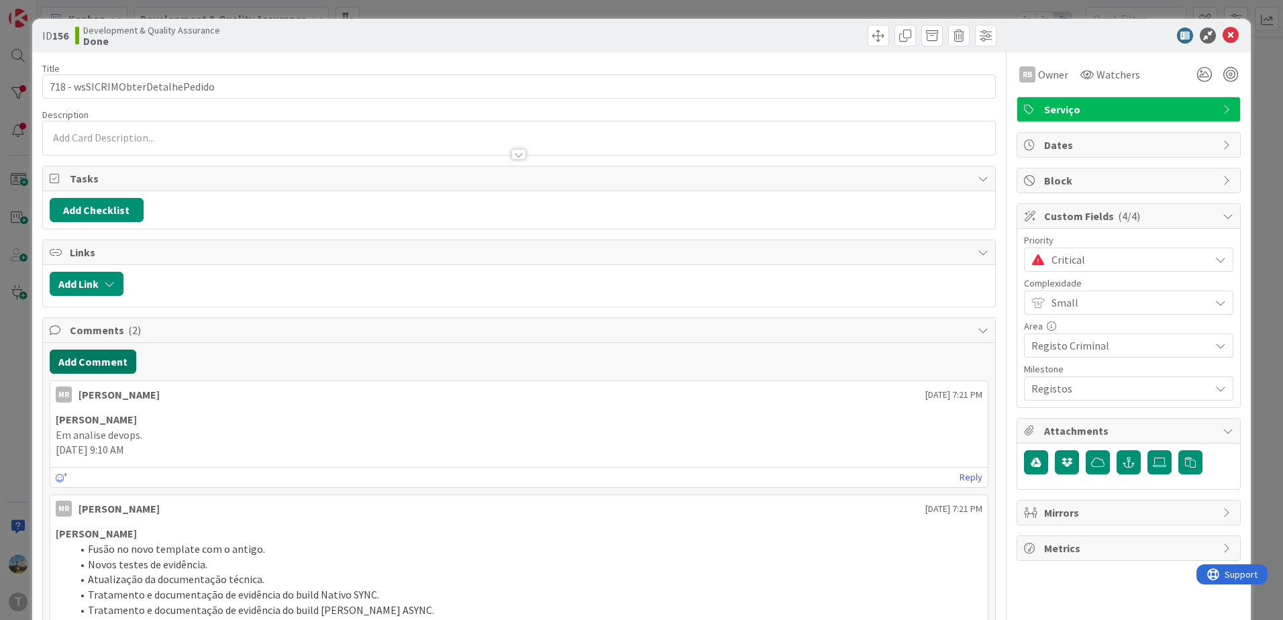
click at [102, 353] on button "Add Comment" at bounding box center [93, 362] width 87 height 24
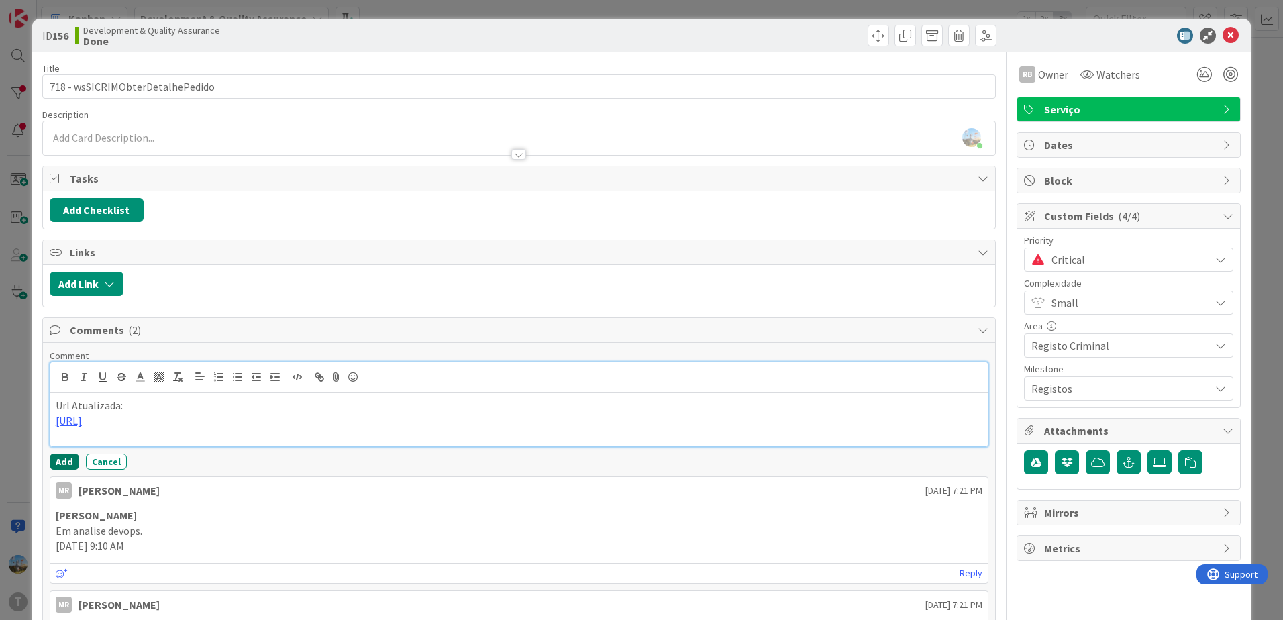
click at [60, 464] on button "Add" at bounding box center [65, 462] width 30 height 16
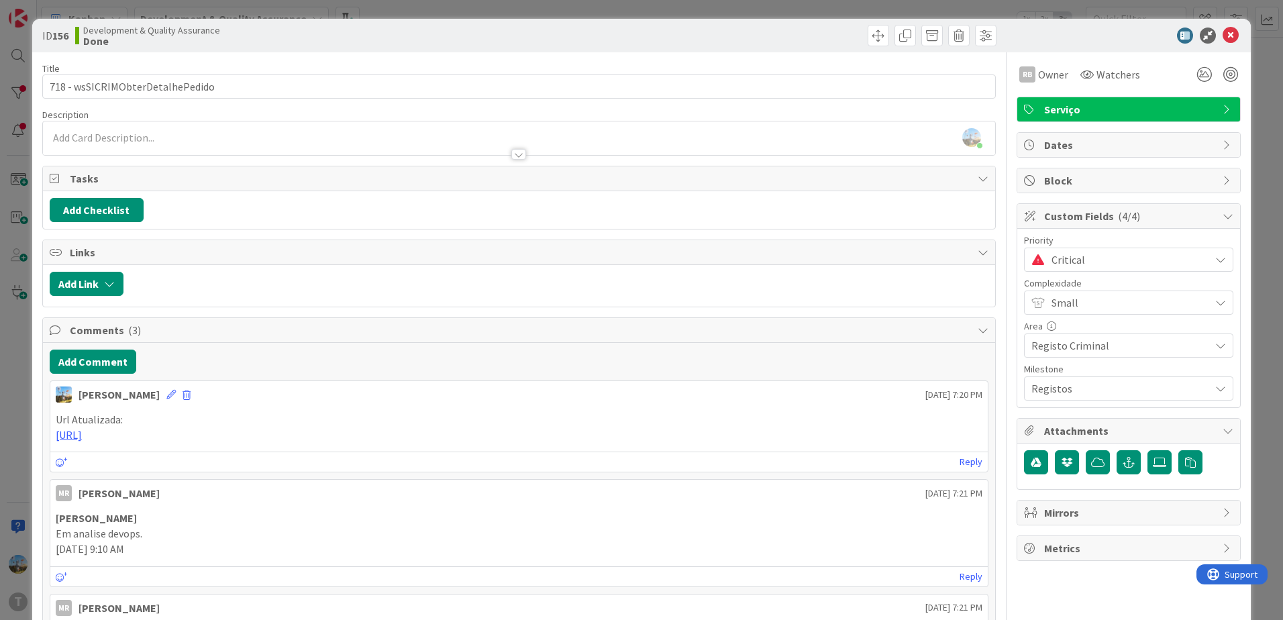
click at [1058, 260] on span "Critical" at bounding box center [1128, 259] width 152 height 19
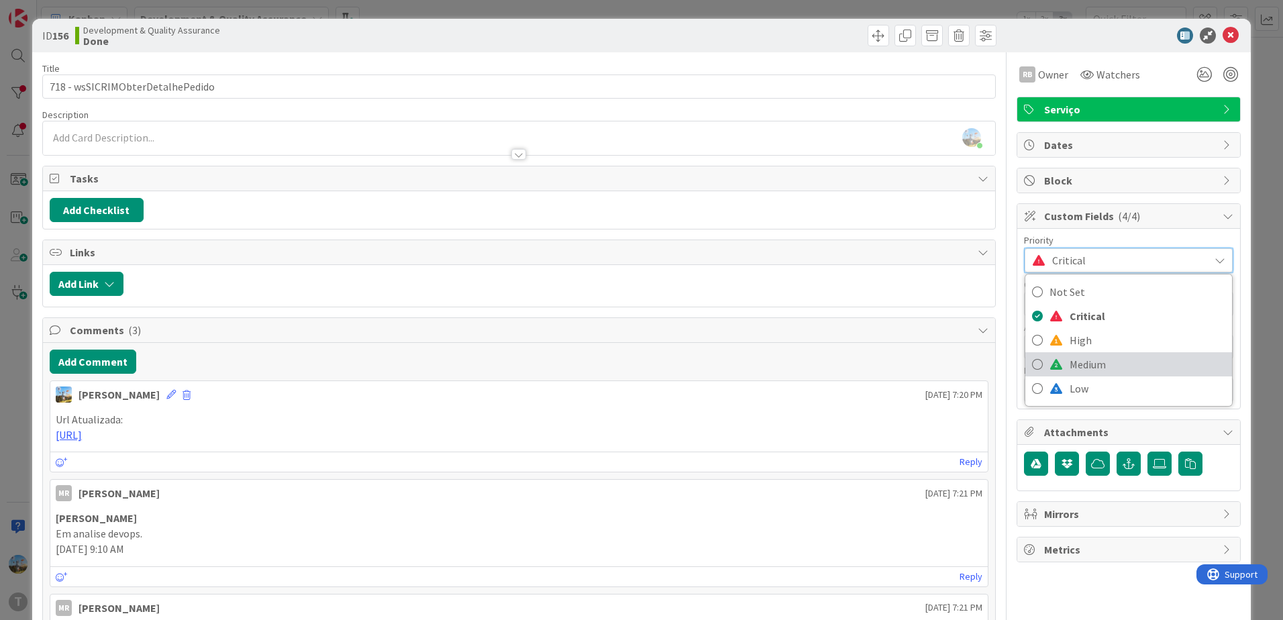
click at [1073, 355] on span "Medium" at bounding box center [1148, 364] width 156 height 20
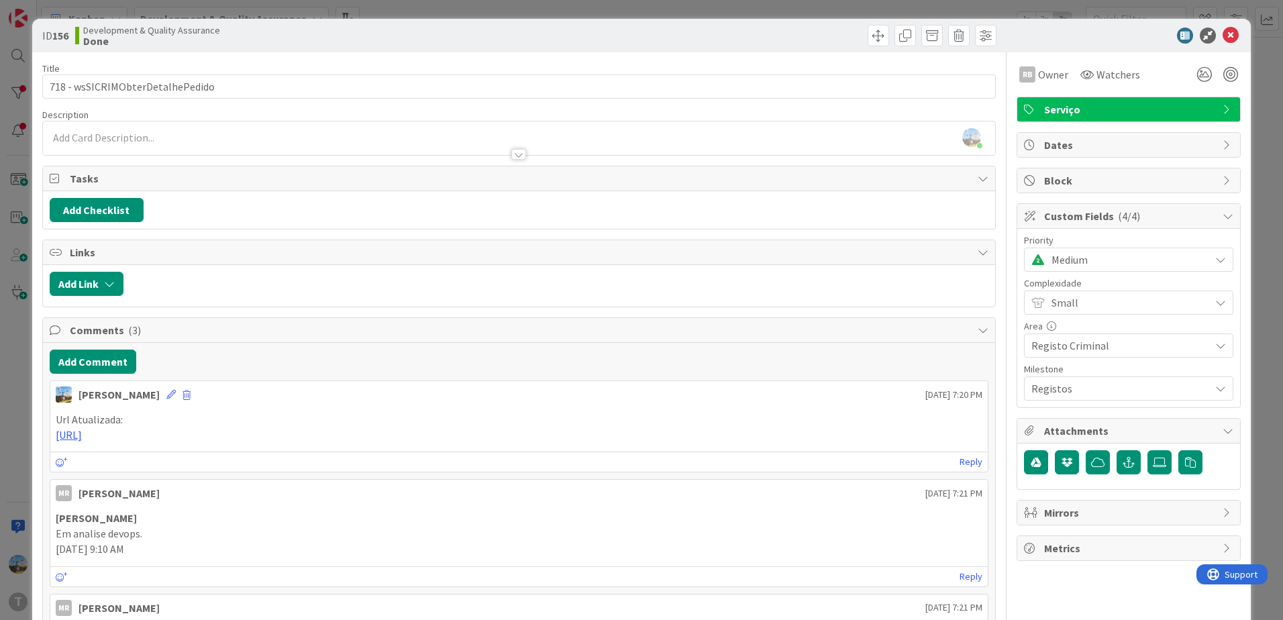
scroll to position [52, 0]
click at [1219, 26] on div "ID 156 Development & Quality Assurance Done" at bounding box center [641, 36] width 1219 height 34
click at [1223, 36] on icon at bounding box center [1231, 36] width 16 height 16
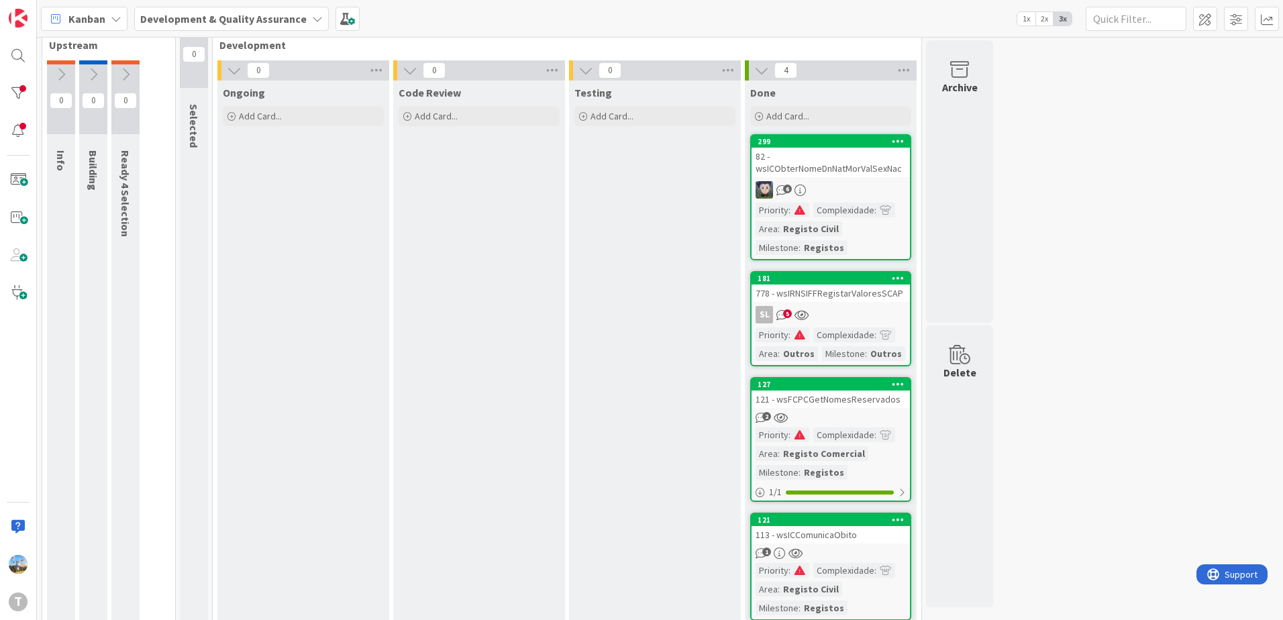
scroll to position [52, 0]
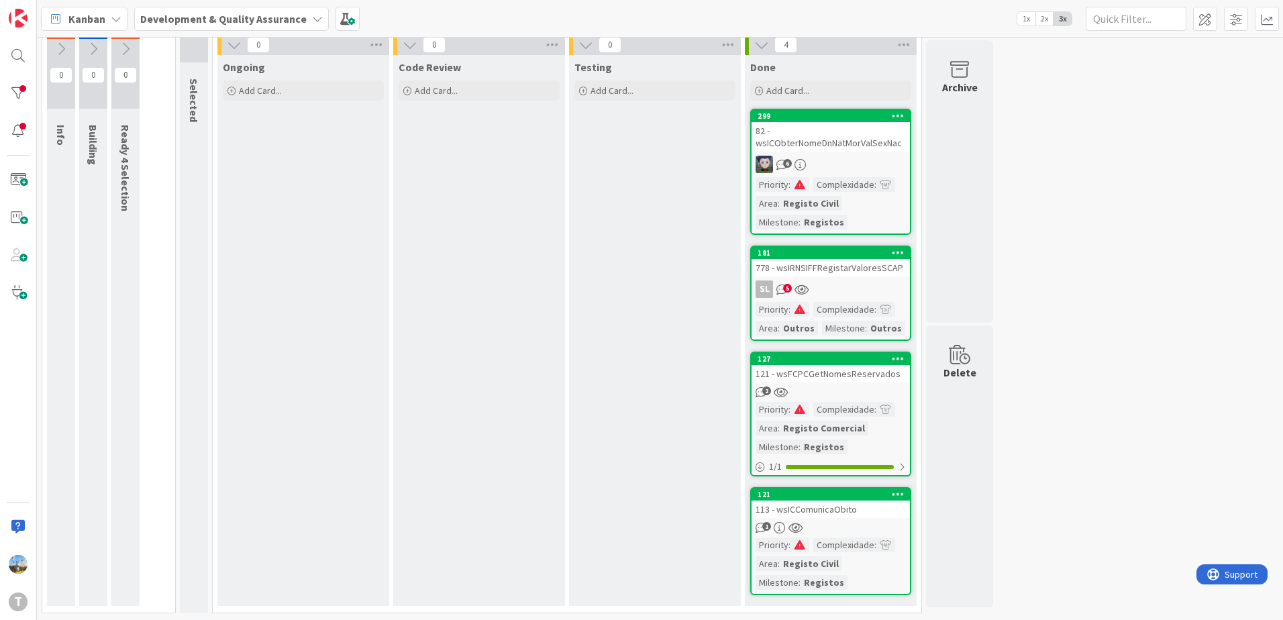
click at [848, 530] on div "1" at bounding box center [831, 527] width 158 height 11
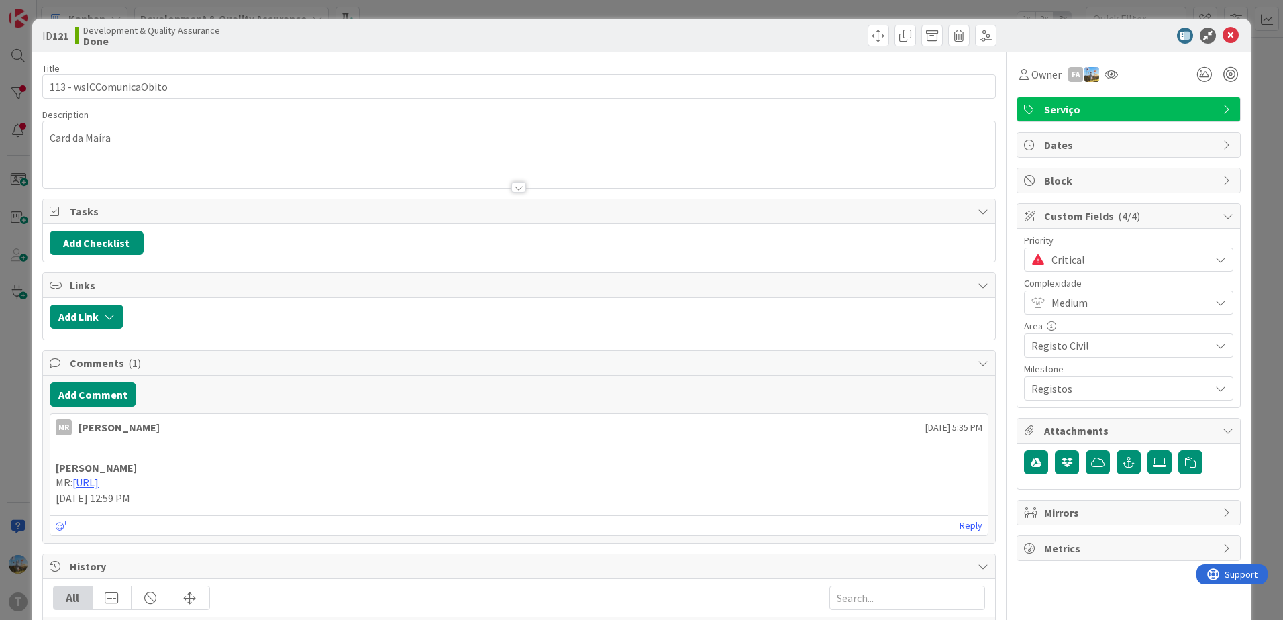
click at [136, 401] on div "Add Comment" at bounding box center [519, 395] width 939 height 24
click at [124, 395] on button "Add Comment" at bounding box center [93, 395] width 87 height 24
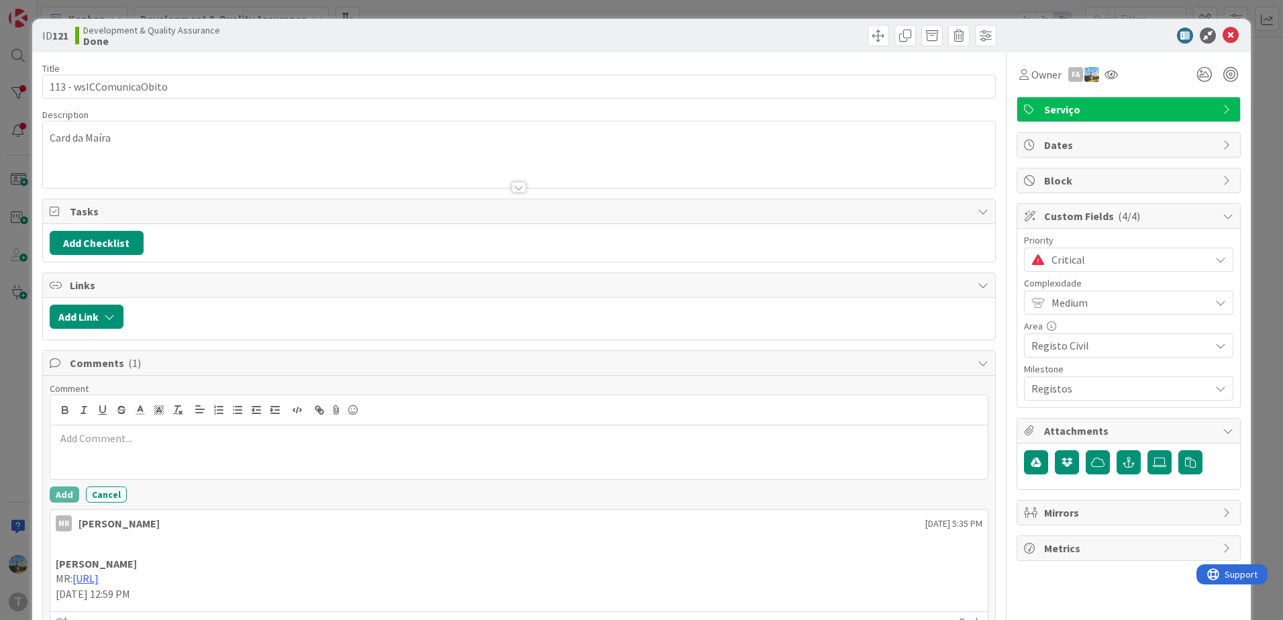
click at [113, 448] on div at bounding box center [519, 453] width 938 height 54
click at [66, 490] on button "Add" at bounding box center [65, 495] width 30 height 16
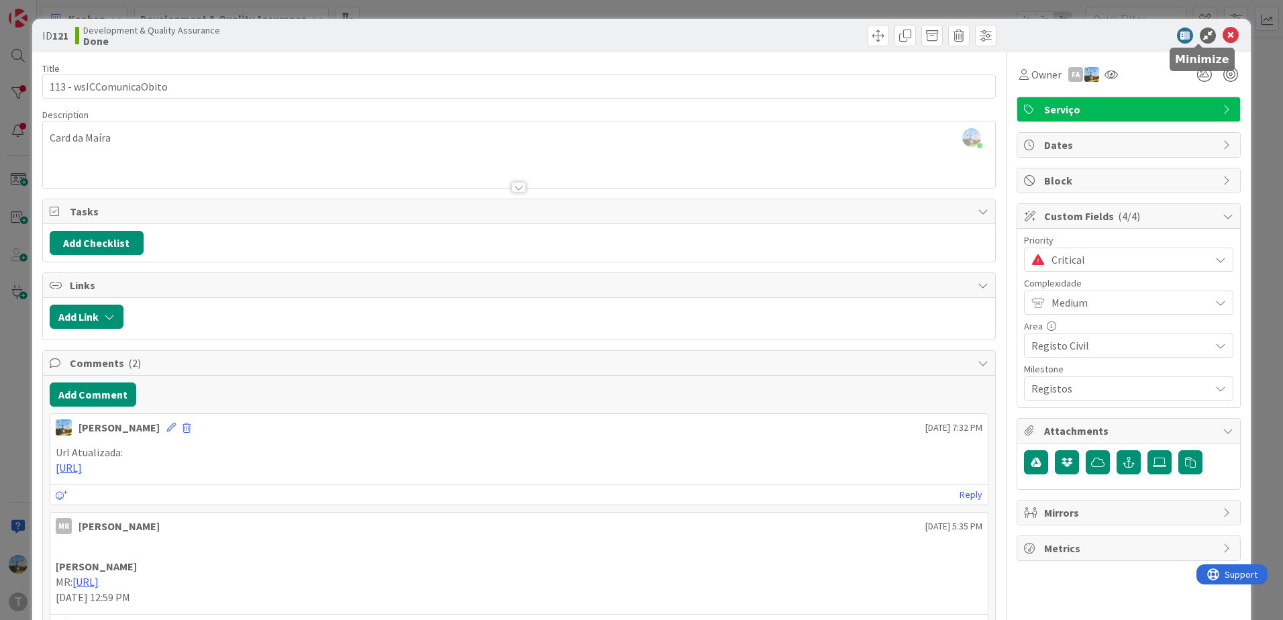
click at [1200, 35] on icon at bounding box center [1208, 36] width 16 height 16
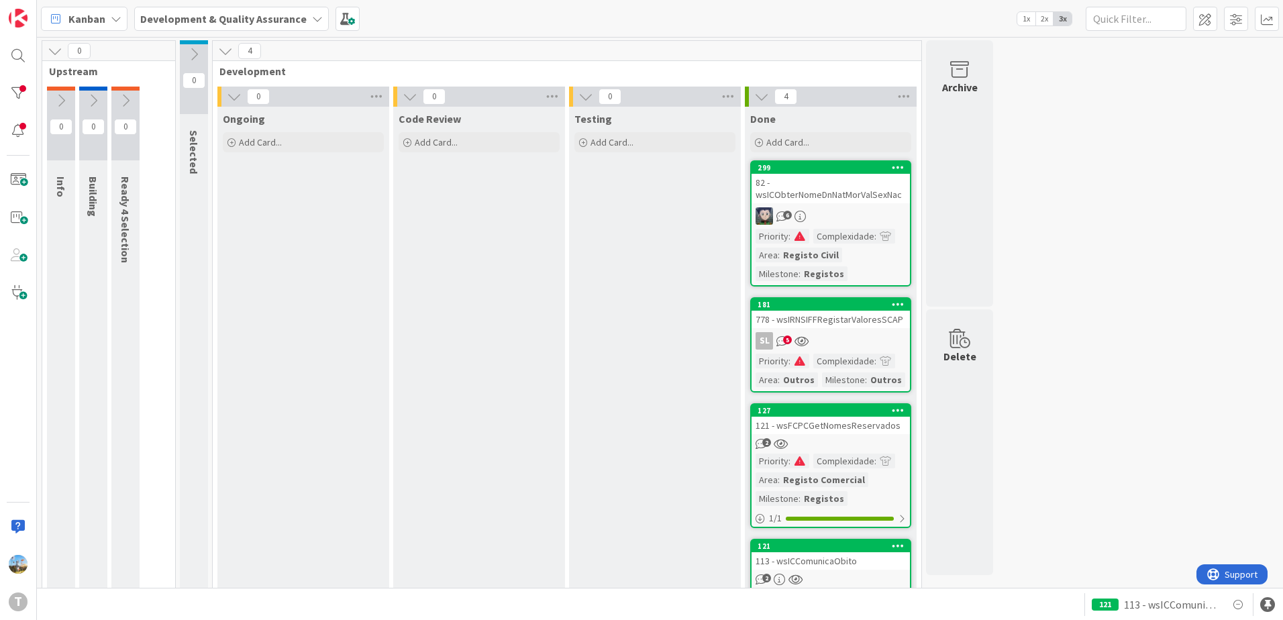
click at [517, 328] on div "Code Review Add Card..." at bounding box center [479, 382] width 172 height 551
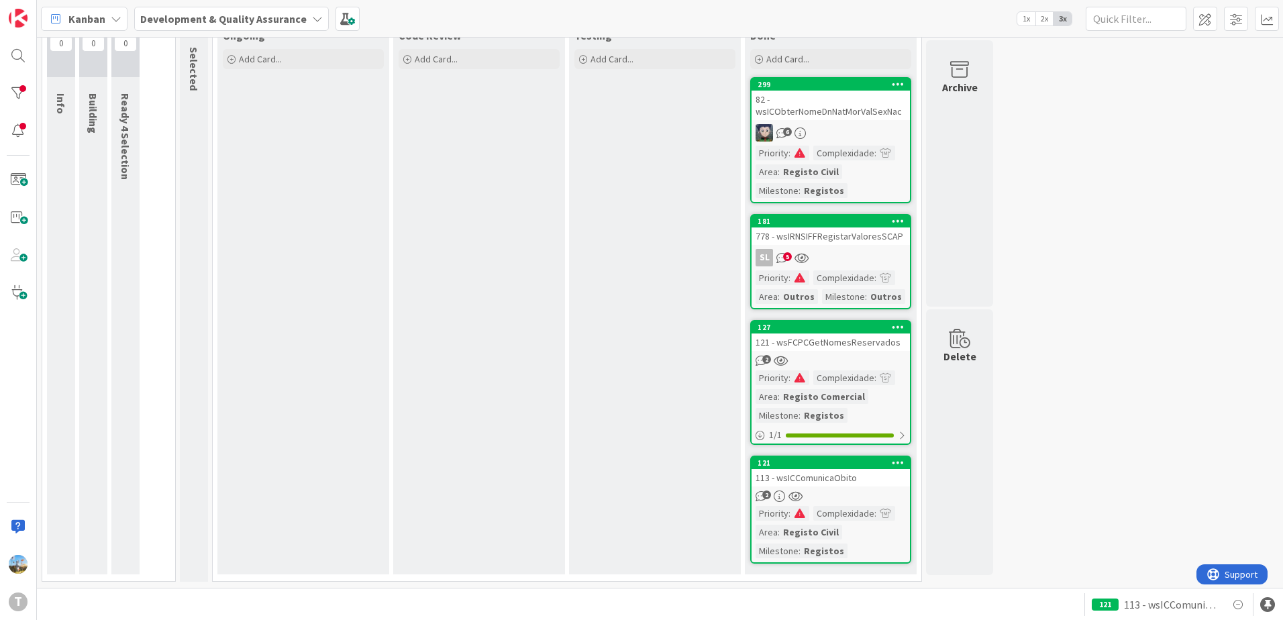
scroll to position [84, 0]
click at [817, 509] on div "Complexidade" at bounding box center [843, 512] width 61 height 15
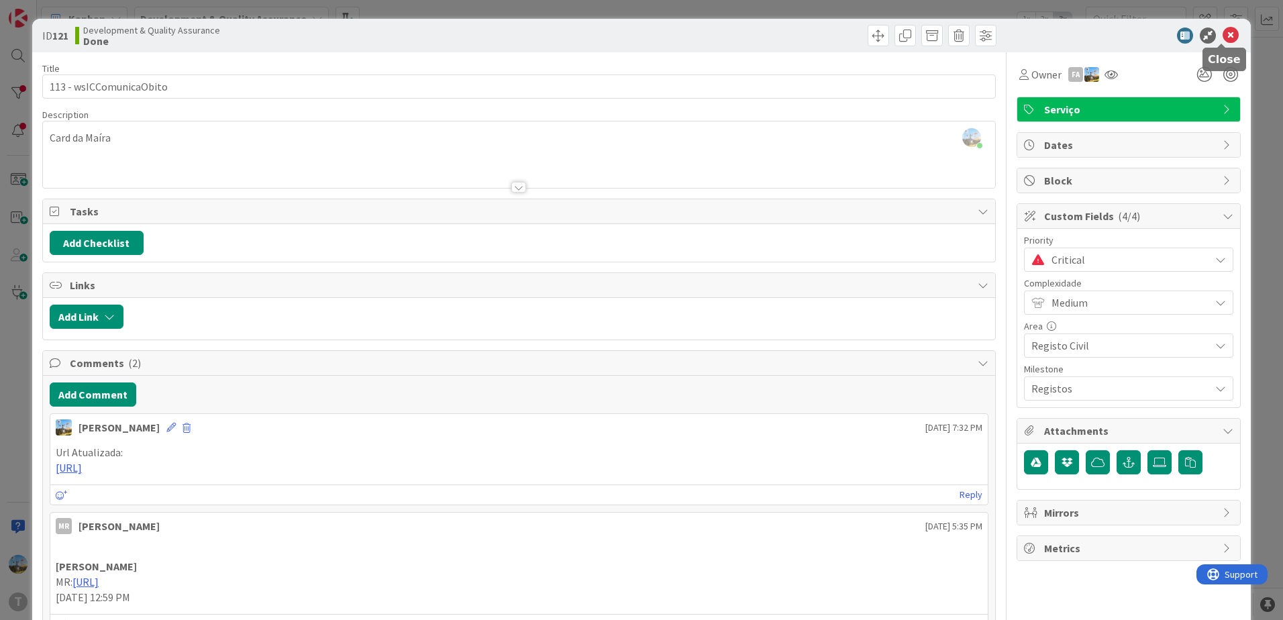
click at [1223, 42] on icon at bounding box center [1231, 36] width 16 height 16
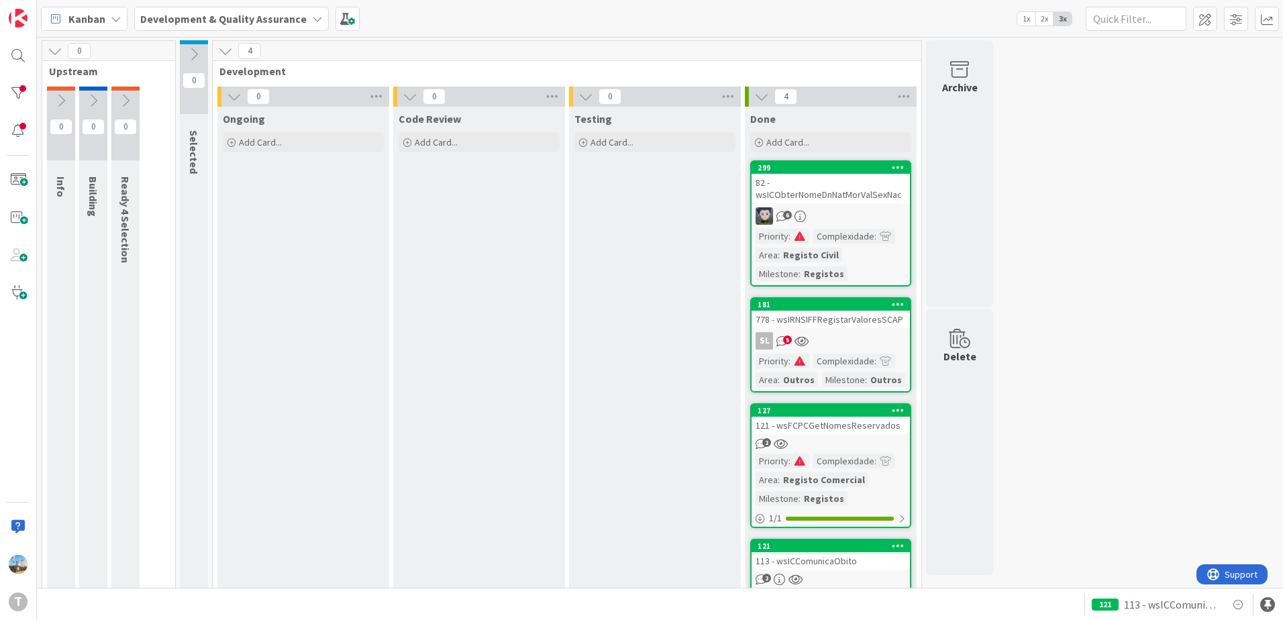
click at [848, 333] on div "SL 5" at bounding box center [831, 340] width 158 height 17
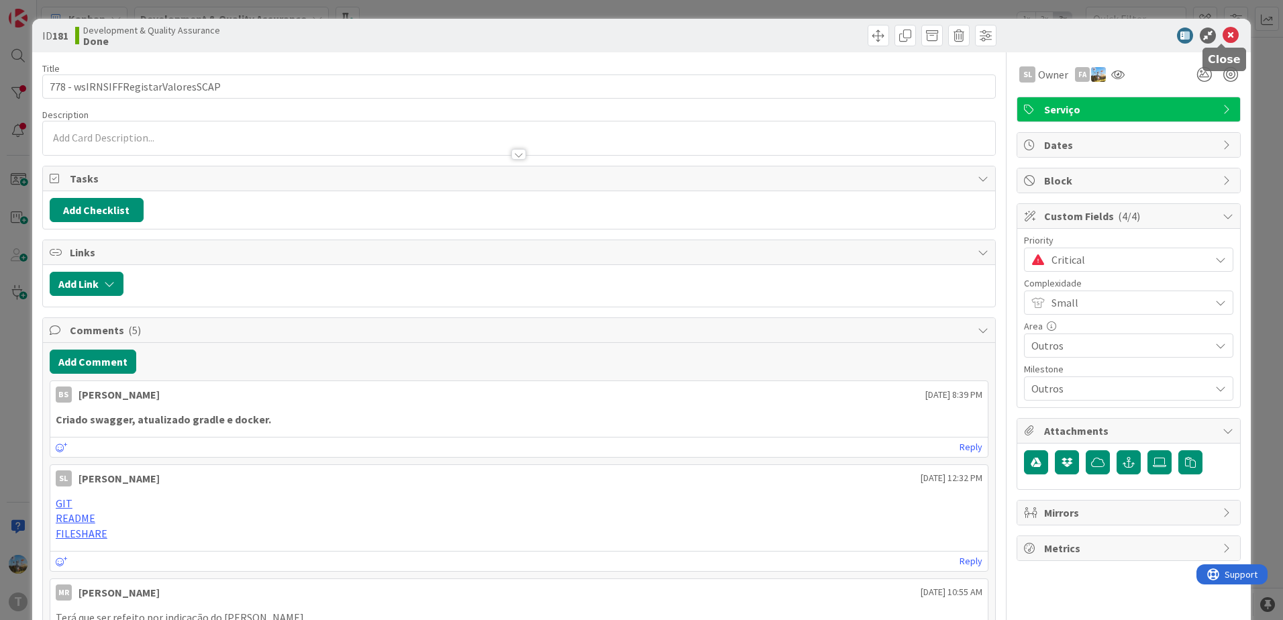
click at [1223, 39] on icon at bounding box center [1231, 36] width 16 height 16
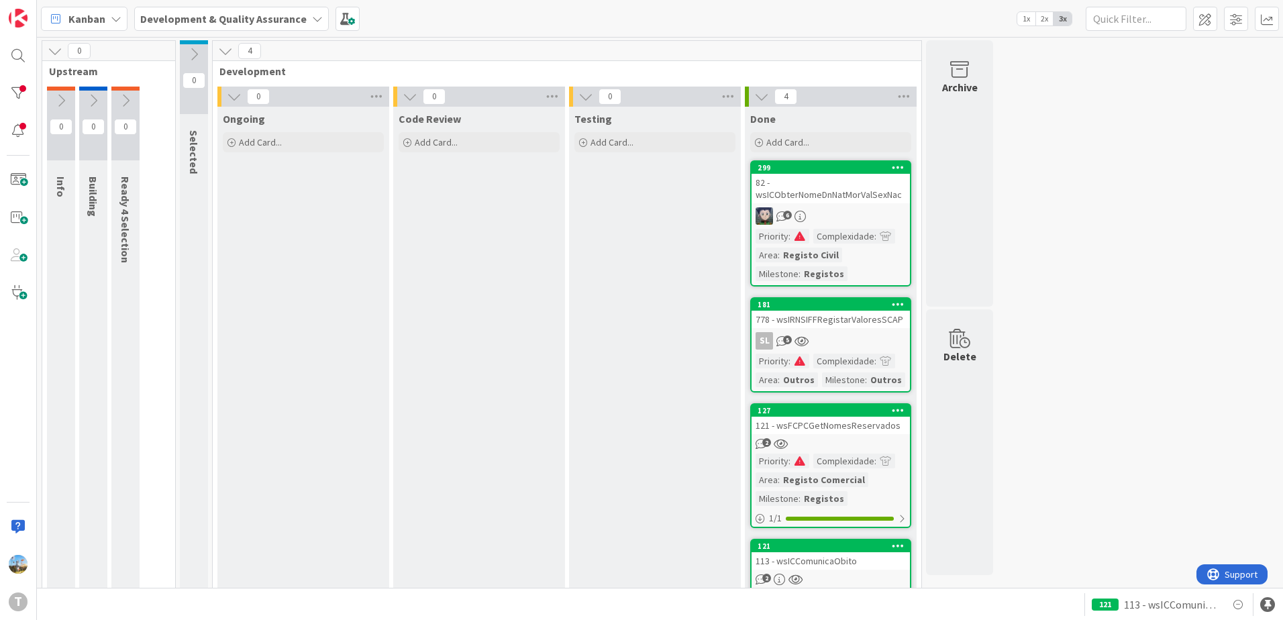
click at [857, 442] on div "2" at bounding box center [831, 443] width 158 height 11
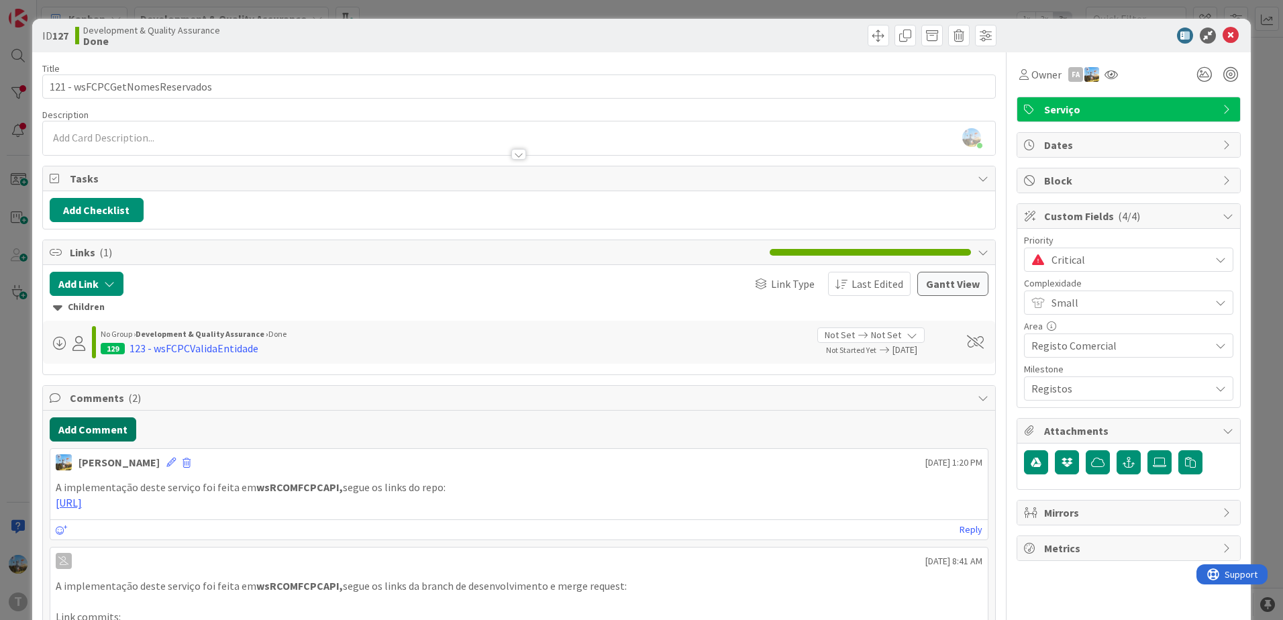
click at [118, 437] on button "Add Comment" at bounding box center [93, 429] width 87 height 24
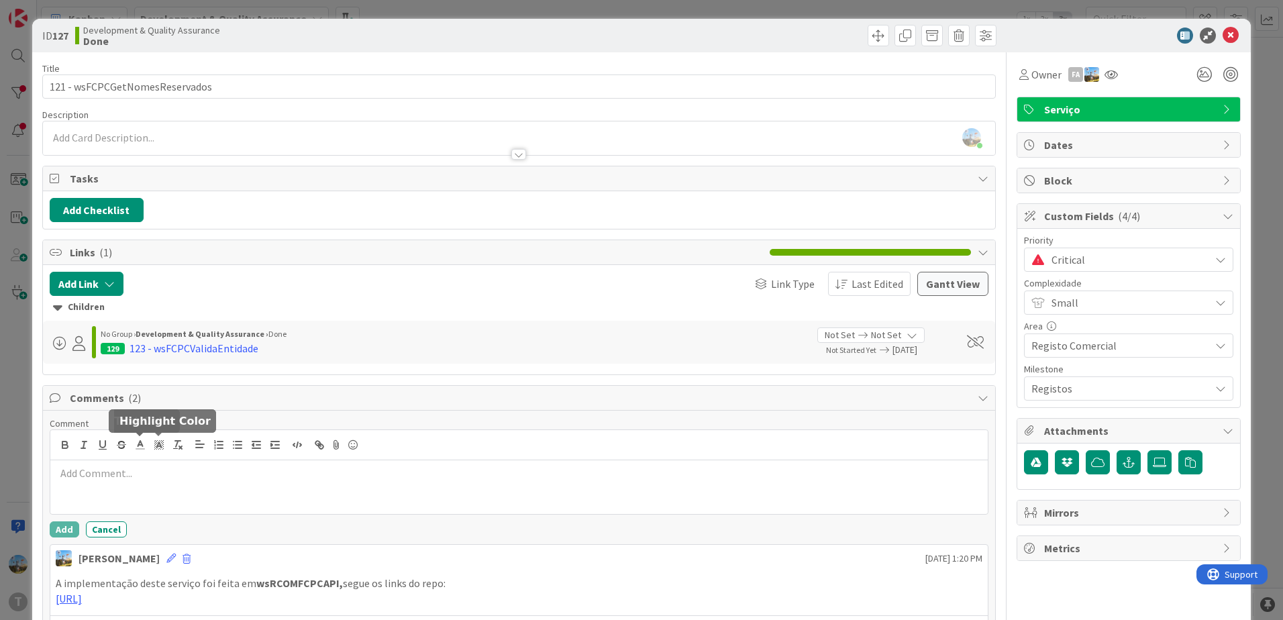
click at [155, 462] on div at bounding box center [519, 487] width 938 height 54
click at [65, 532] on button "Add" at bounding box center [65, 530] width 30 height 16
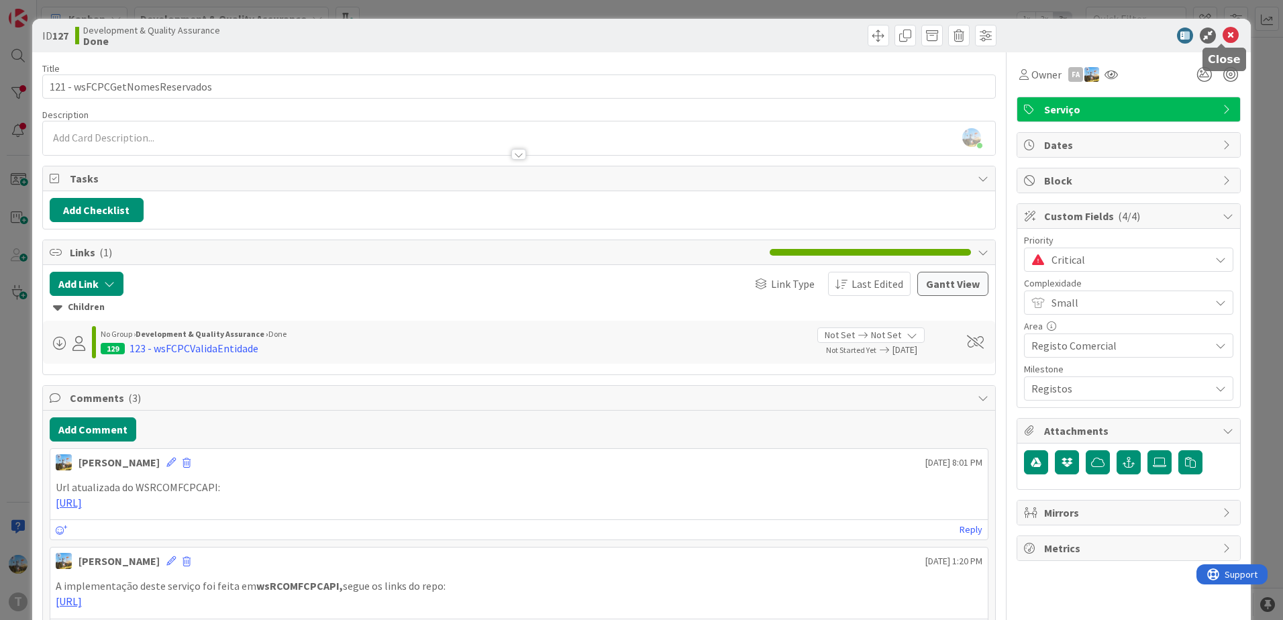
click at [1223, 32] on icon at bounding box center [1231, 36] width 16 height 16
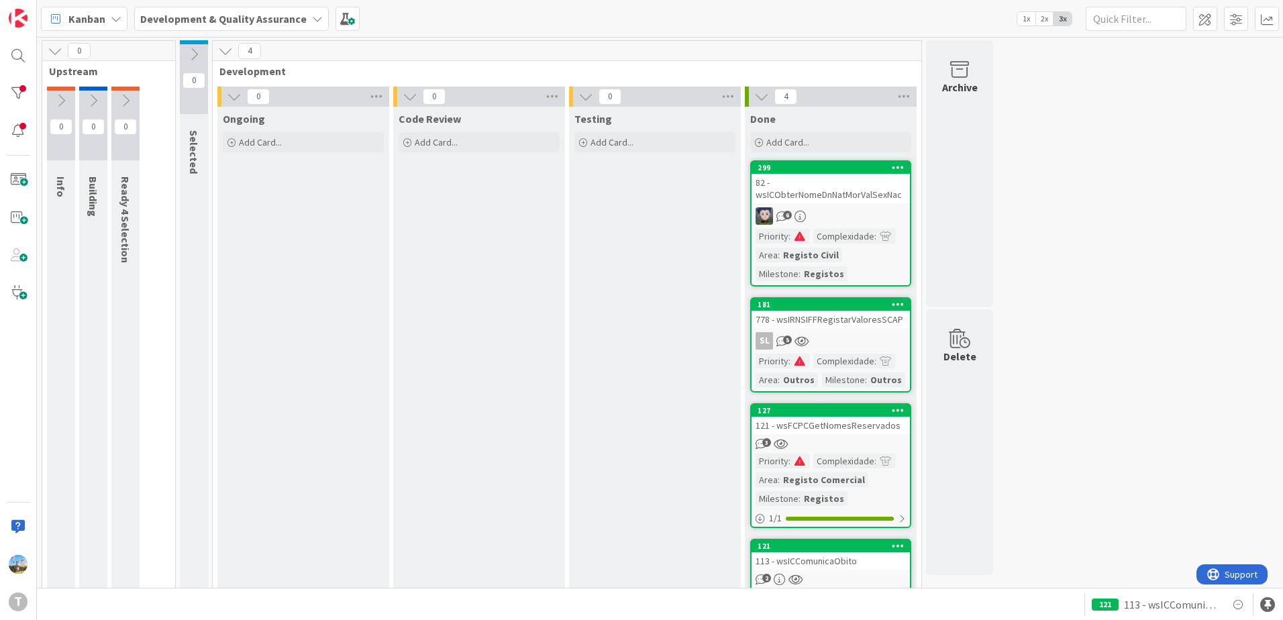
click at [857, 448] on div "3" at bounding box center [831, 443] width 158 height 11
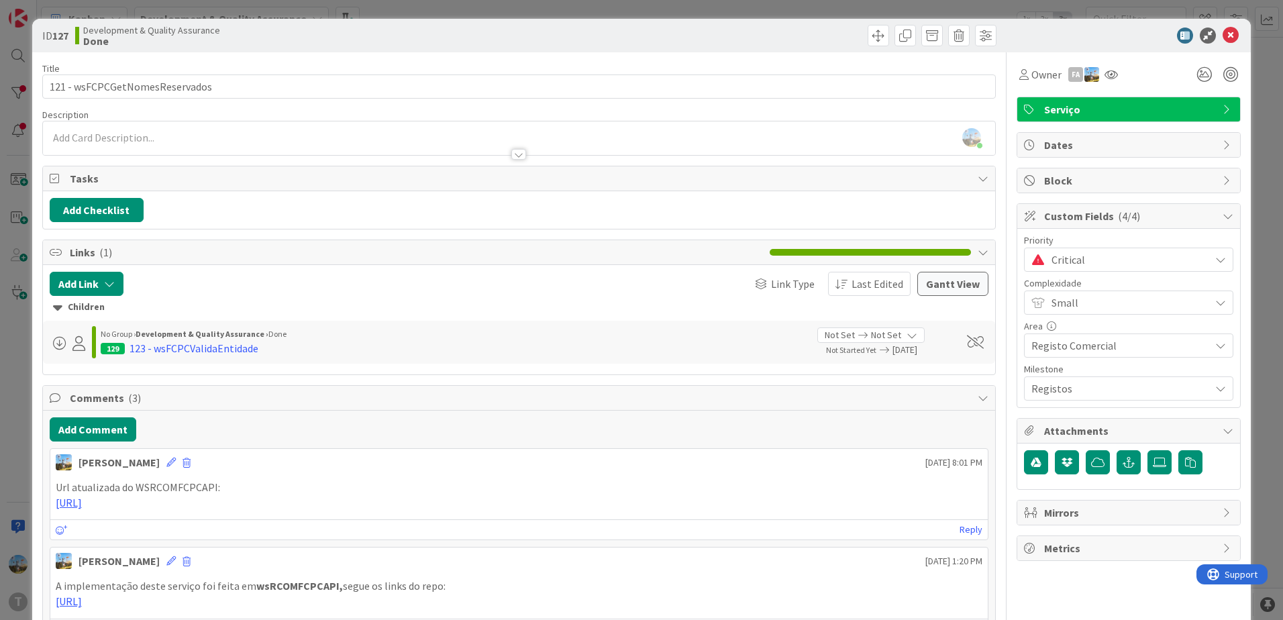
click at [1126, 262] on span "Critical" at bounding box center [1128, 259] width 152 height 19
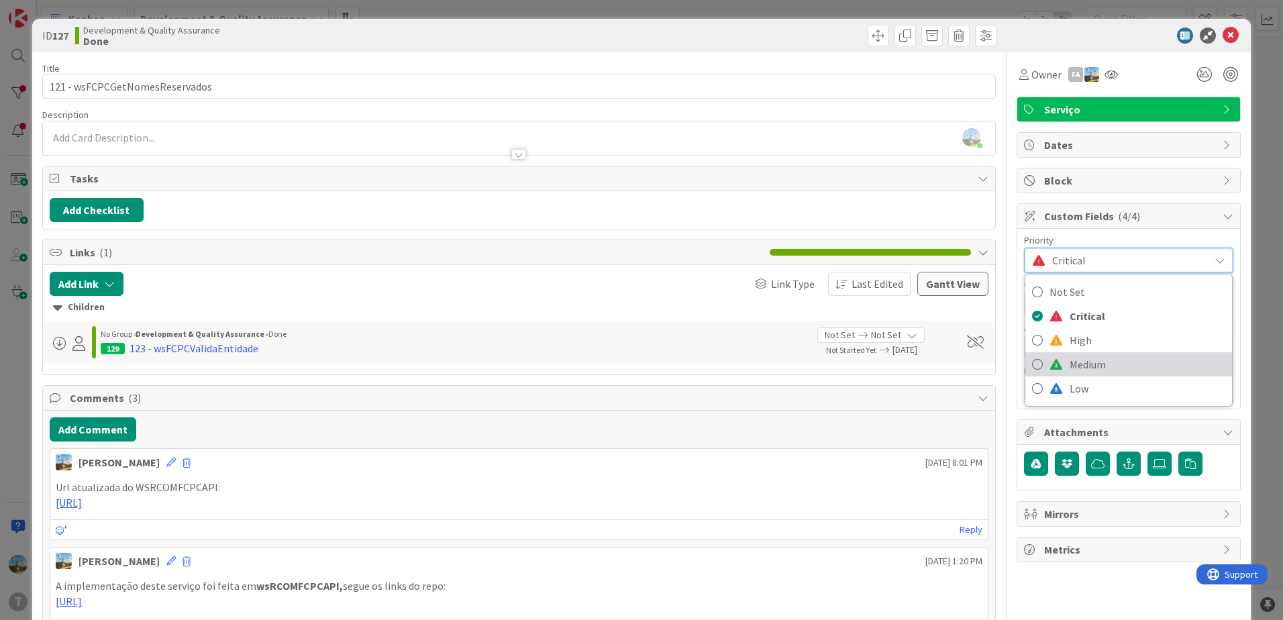
click at [1095, 356] on span "Medium" at bounding box center [1148, 364] width 156 height 20
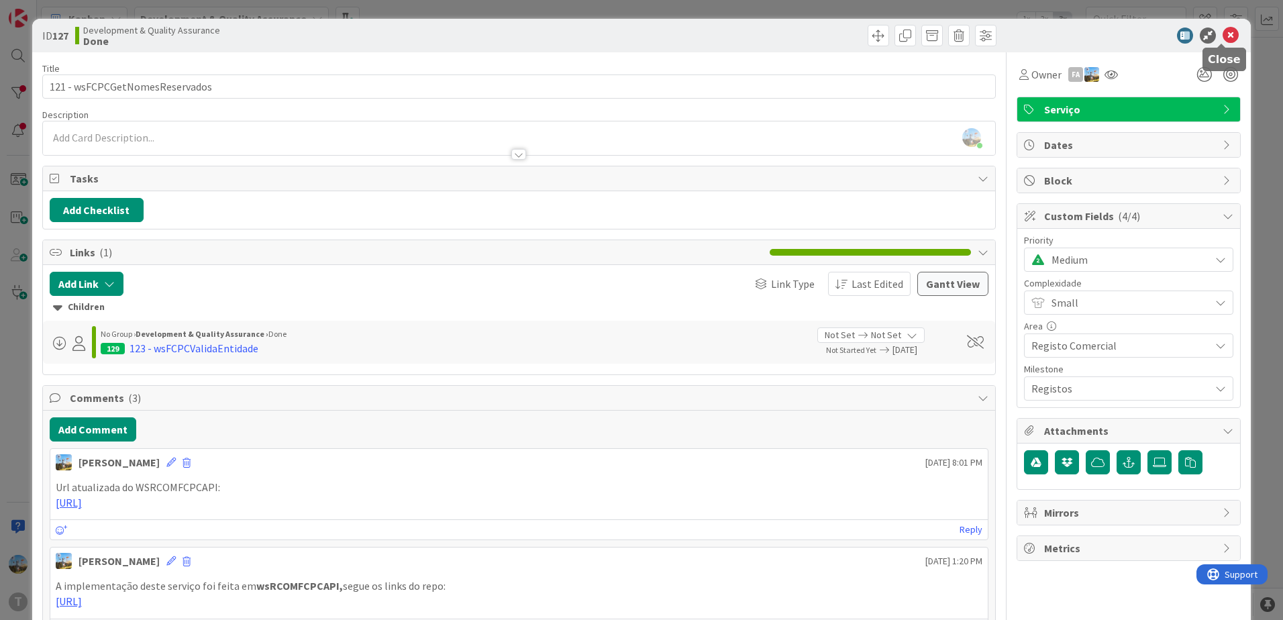
click at [1226, 32] on icon at bounding box center [1231, 36] width 16 height 16
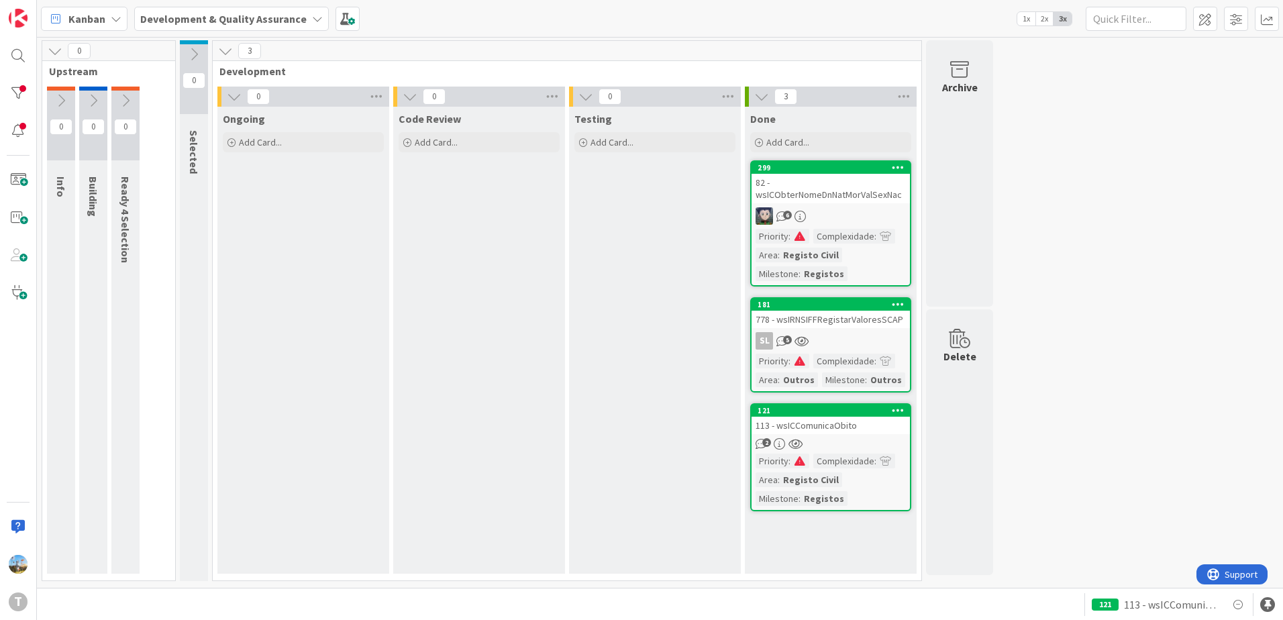
click at [840, 348] on div "SL 5" at bounding box center [831, 340] width 158 height 17
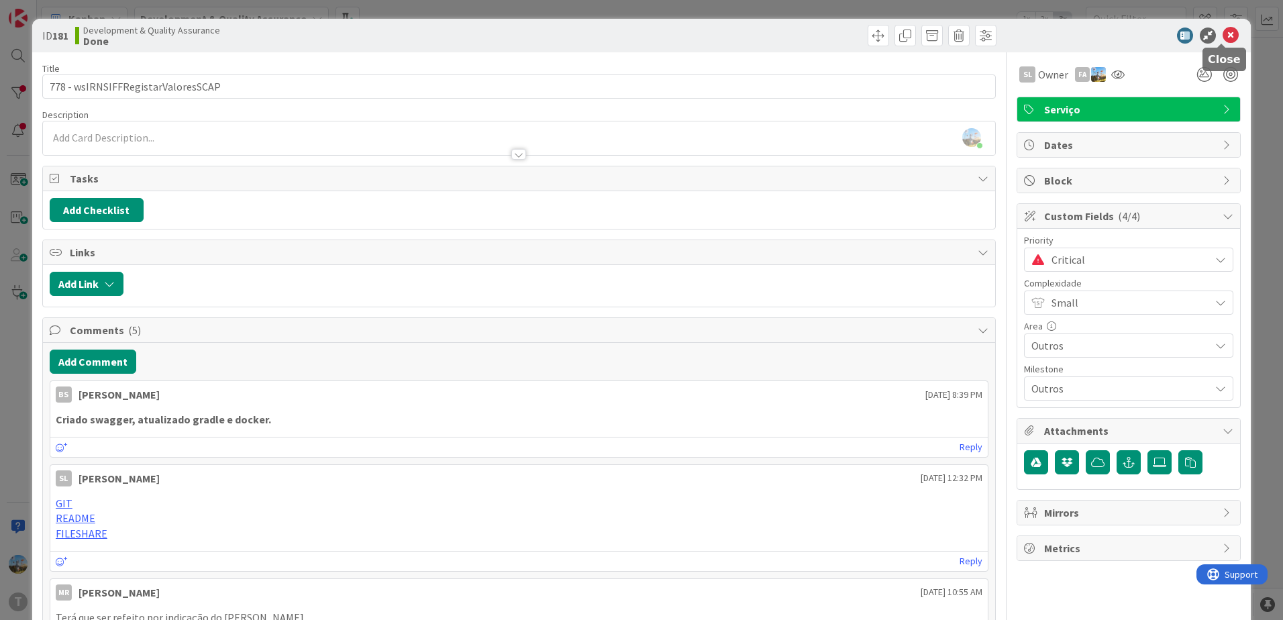
click at [1226, 37] on icon at bounding box center [1231, 36] width 16 height 16
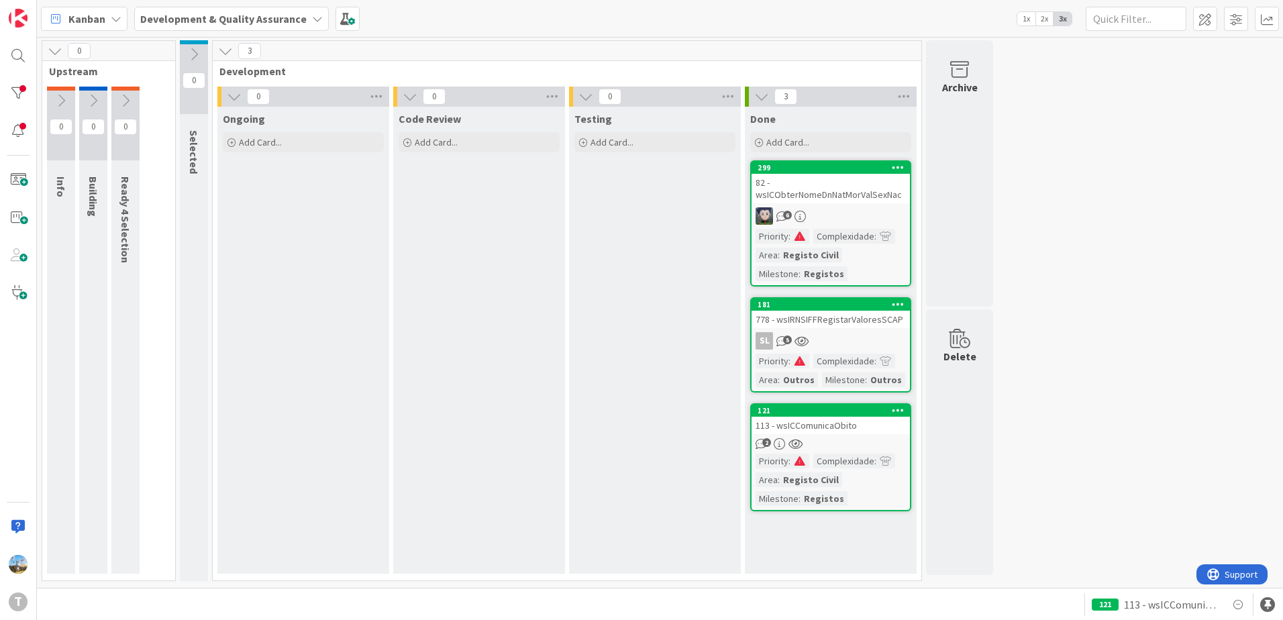
click at [844, 346] on div "SL 5" at bounding box center [831, 340] width 158 height 17
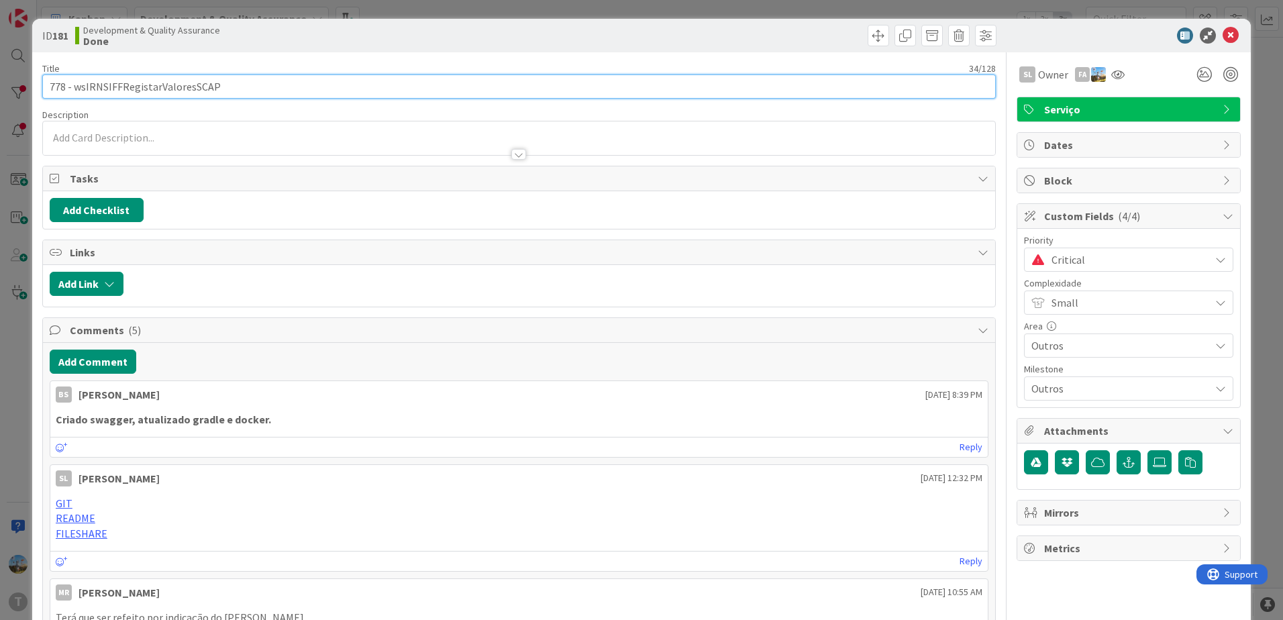
drag, startPoint x: 239, startPoint y: 81, endPoint x: 74, endPoint y: 86, distance: 165.2
click at [74, 86] on input "778 - wsIRNSIFFRegistarValoresSCAP" at bounding box center [519, 87] width 954 height 24
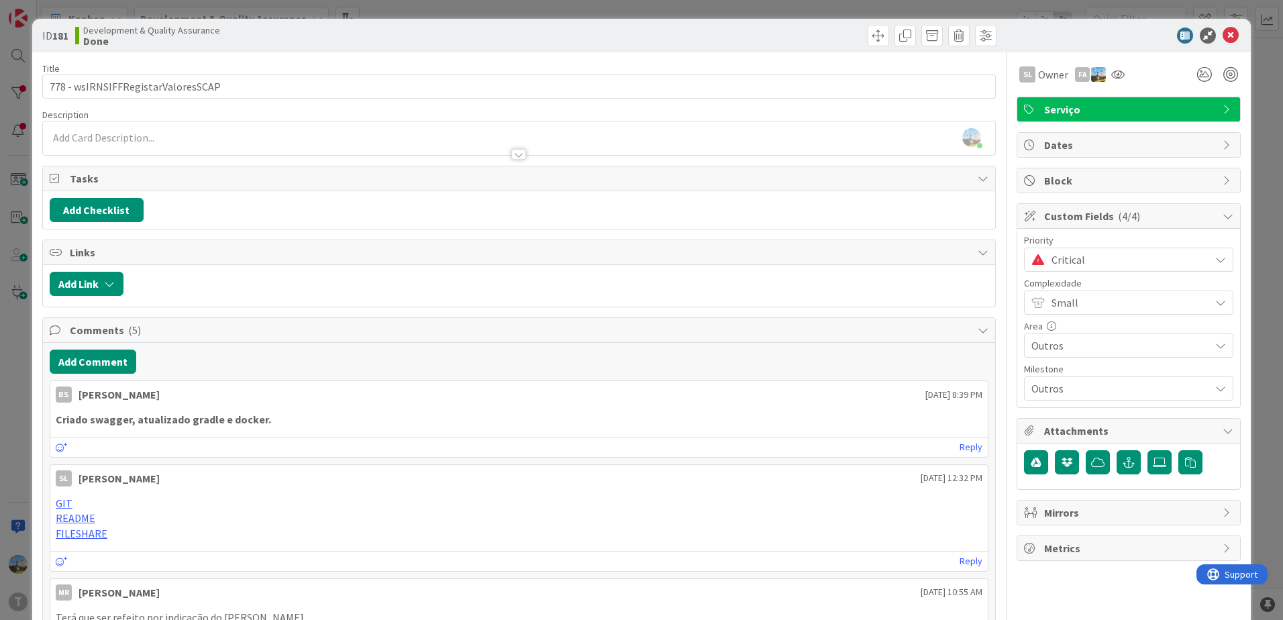
click at [4, 263] on div "ID 181 Development & Quality Assurance Done Title 34 / 128 778 - wsIRNSIFFRegis…" at bounding box center [641, 310] width 1283 height 620
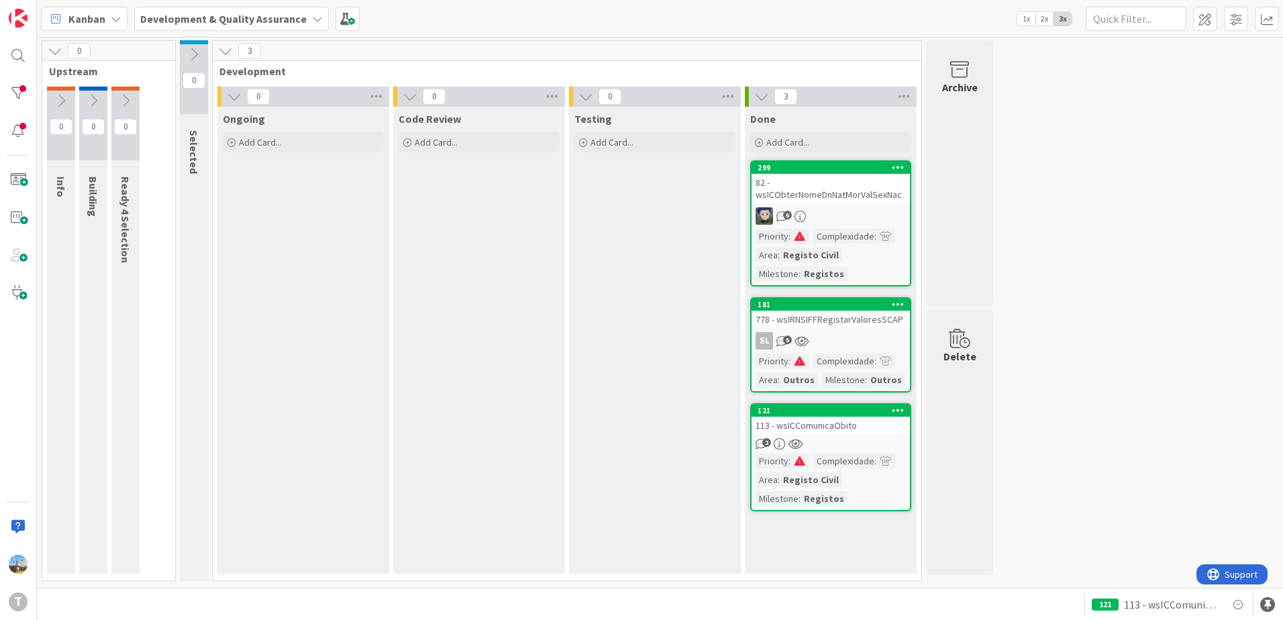
click at [846, 187] on div "82 - wsICObterNomeDnNatMorValSexNac" at bounding box center [831, 189] width 158 height 30
